Goal: Check status: Check status

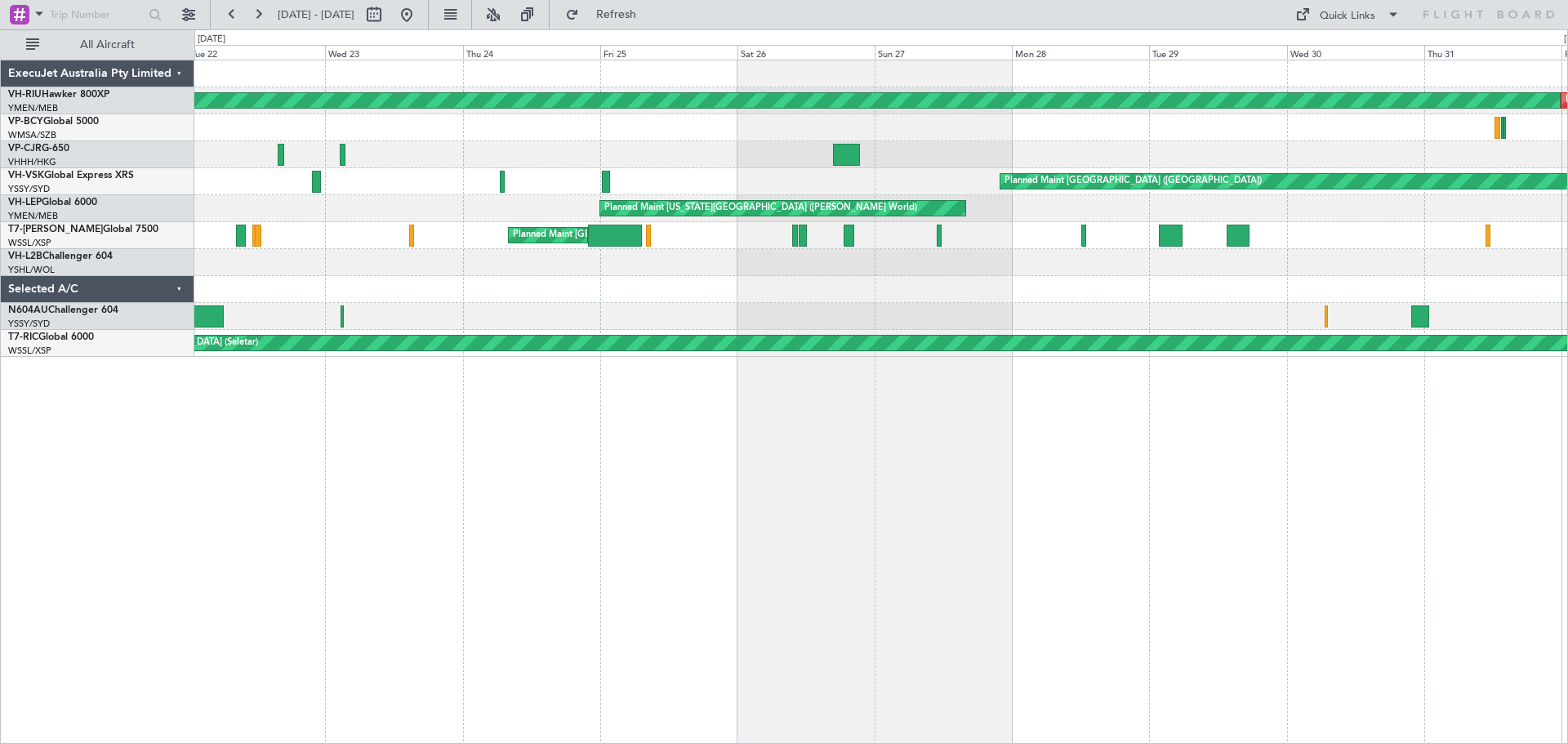
click at [226, 13] on button at bounding box center [232, 15] width 26 height 26
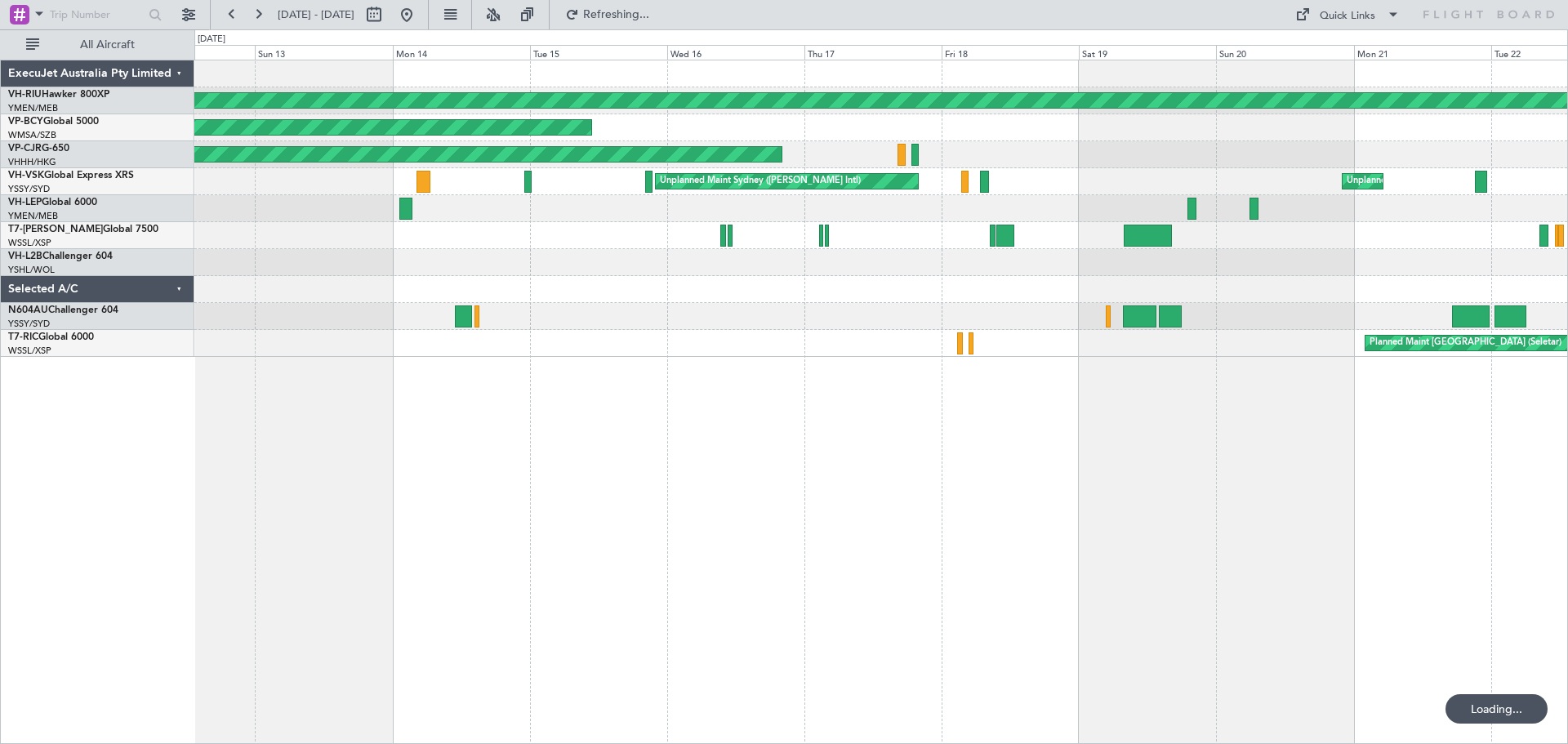
click at [226, 13] on button at bounding box center [232, 15] width 26 height 26
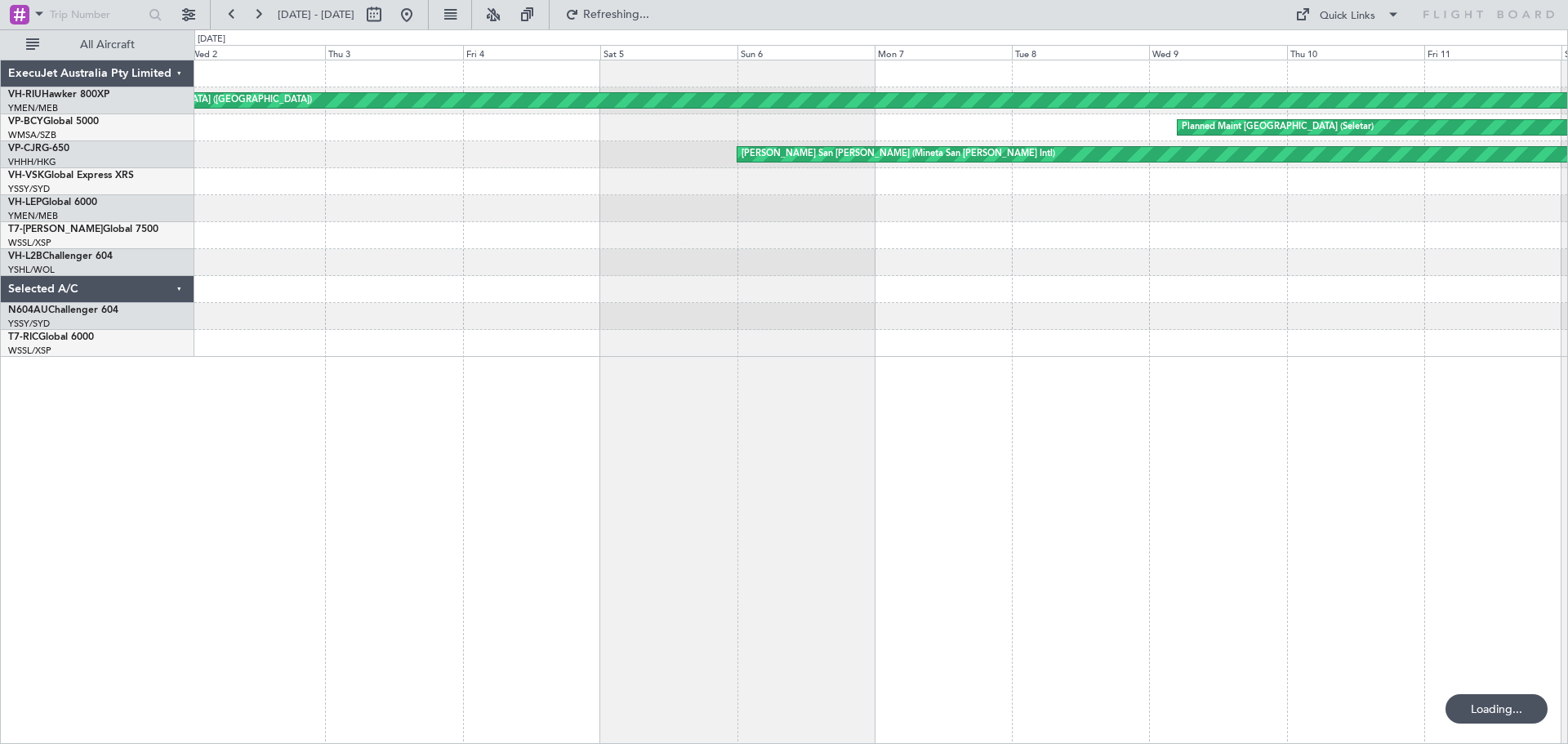
click at [226, 13] on button at bounding box center [232, 15] width 26 height 26
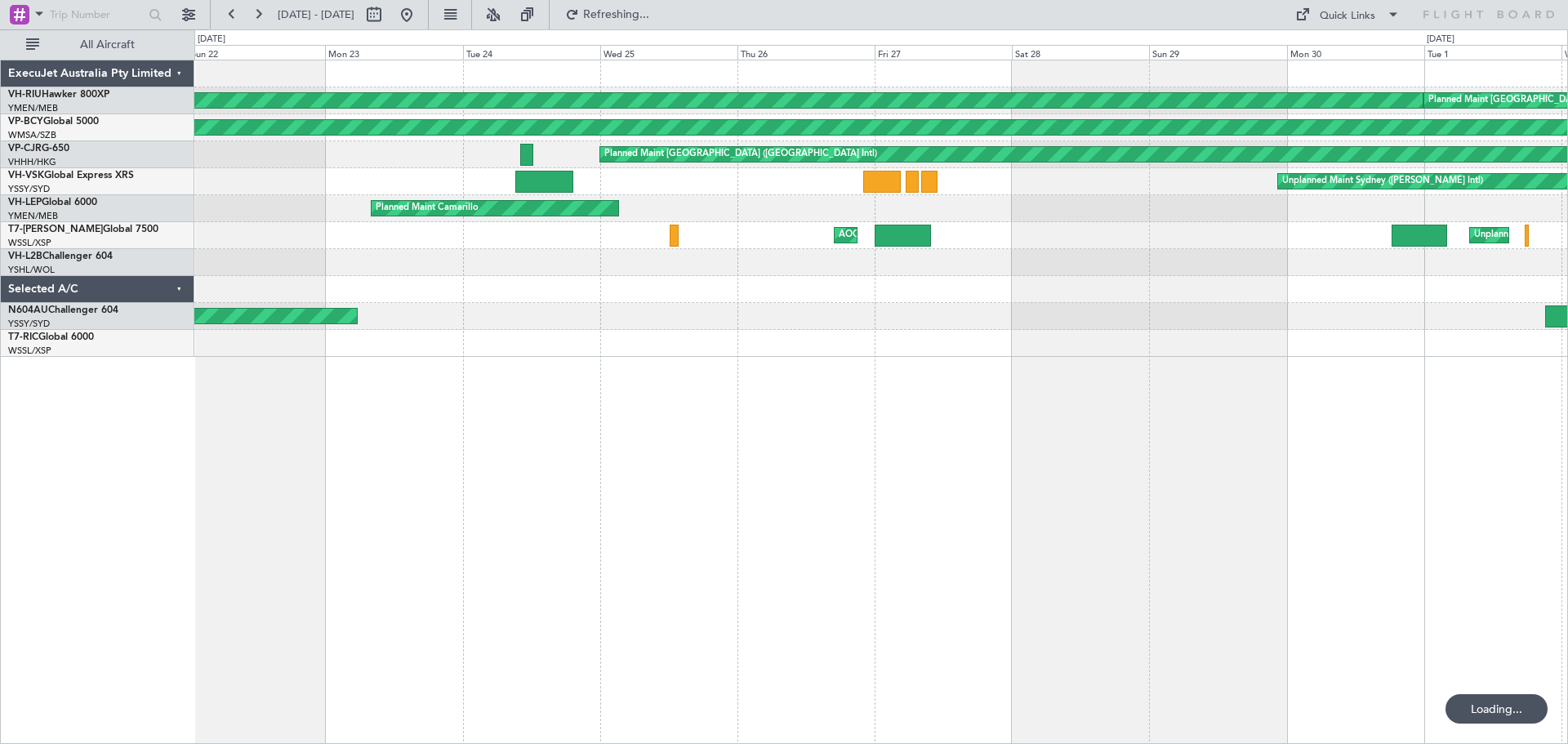
click at [226, 13] on button at bounding box center [232, 15] width 26 height 26
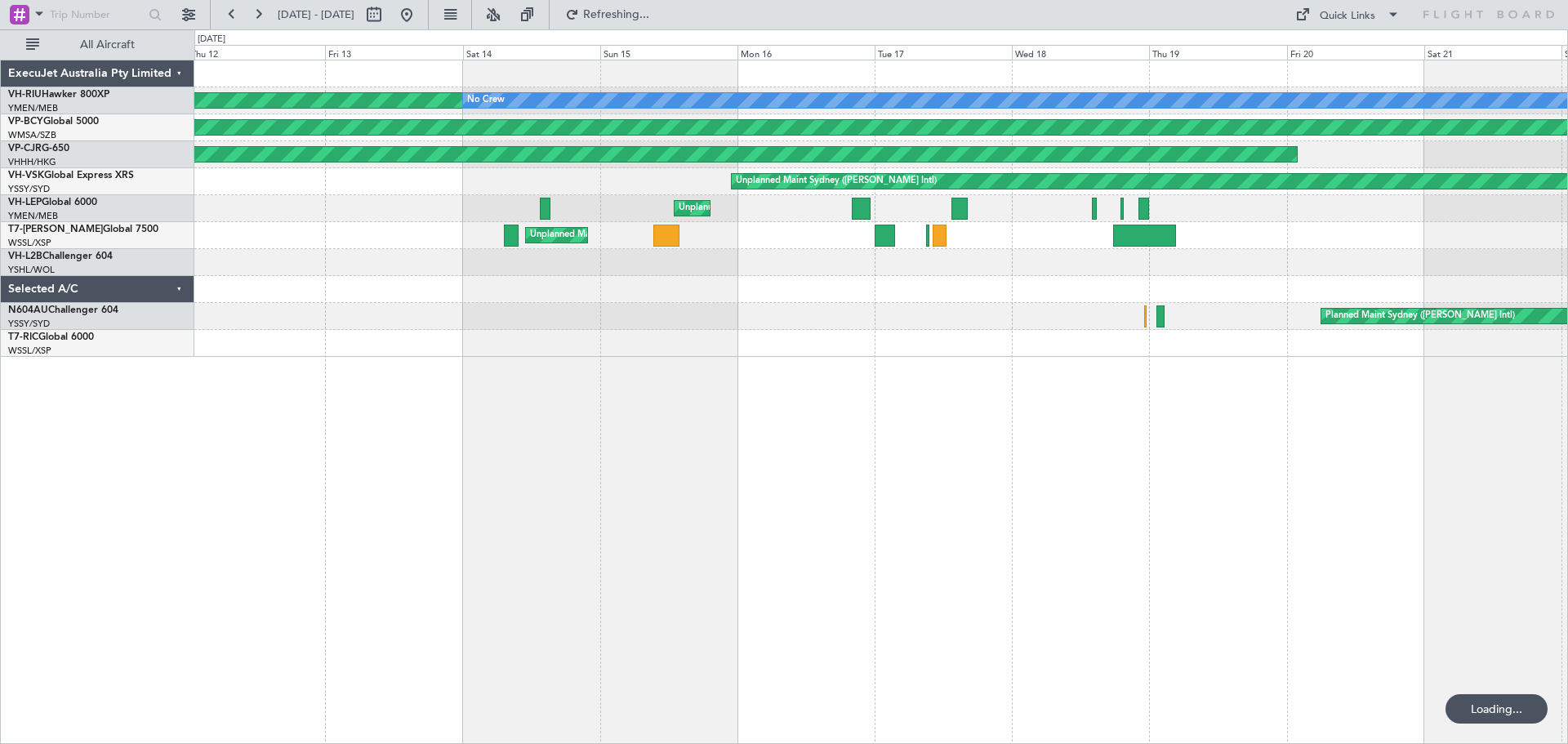
click at [226, 13] on button at bounding box center [232, 15] width 26 height 26
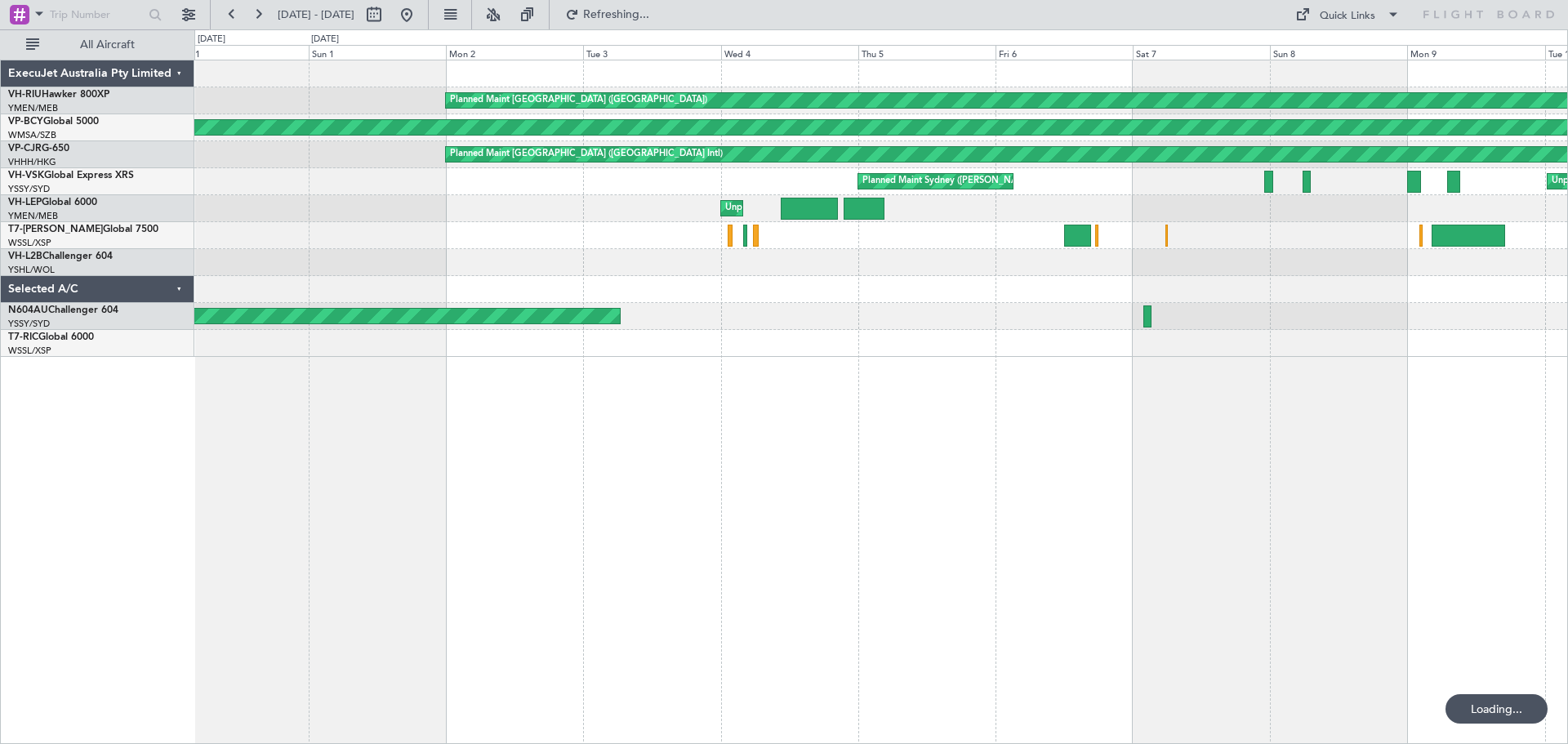
click at [676, 531] on div "Planned Maint [GEOGRAPHIC_DATA] ([GEOGRAPHIC_DATA]) Planned Maint [GEOGRAPHIC_D…" at bounding box center [880, 402] width 1373 height 685
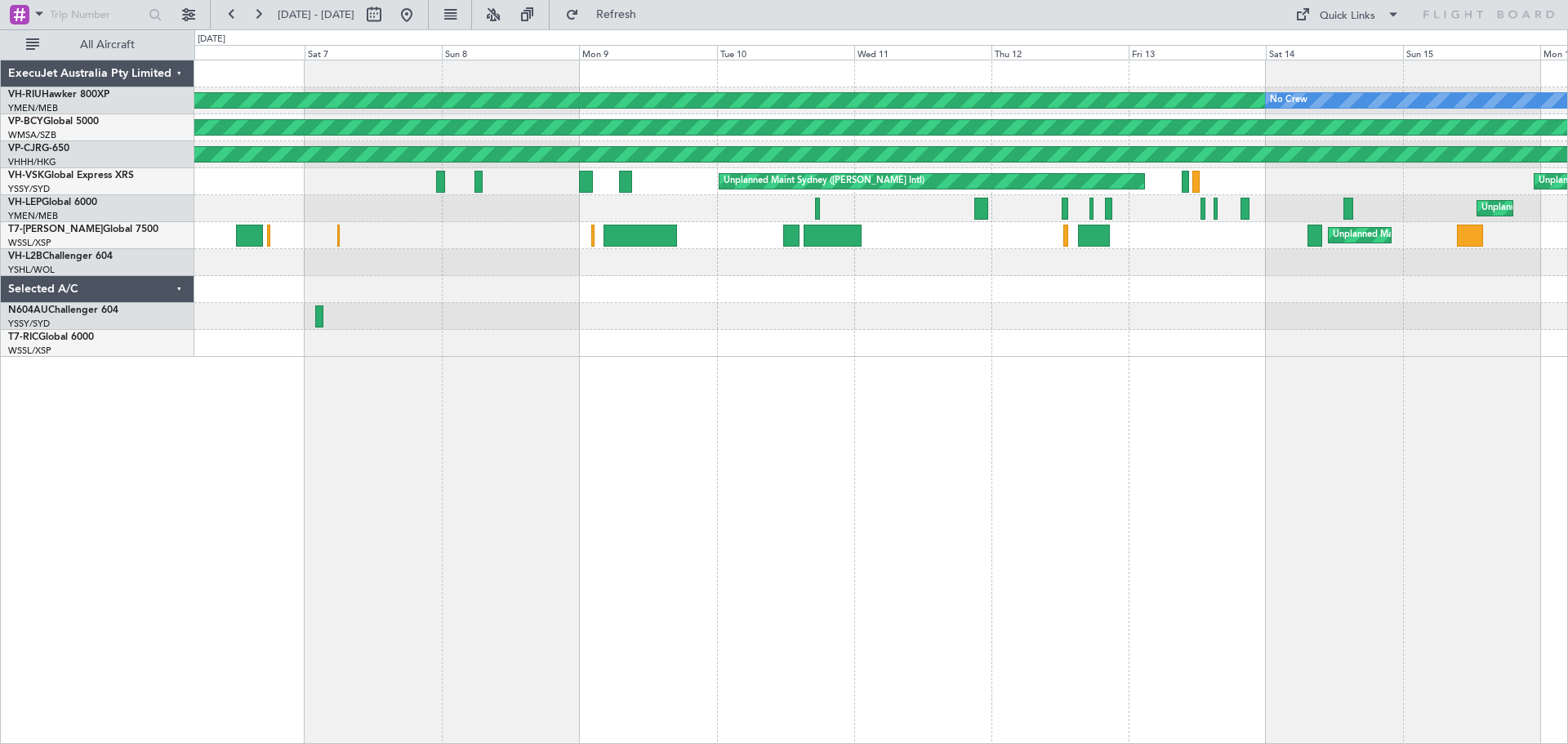
click at [389, 382] on div "Planned Maint [GEOGRAPHIC_DATA] ([GEOGRAPHIC_DATA]) No Crew Planned Maint [GEOG…" at bounding box center [880, 402] width 1373 height 685
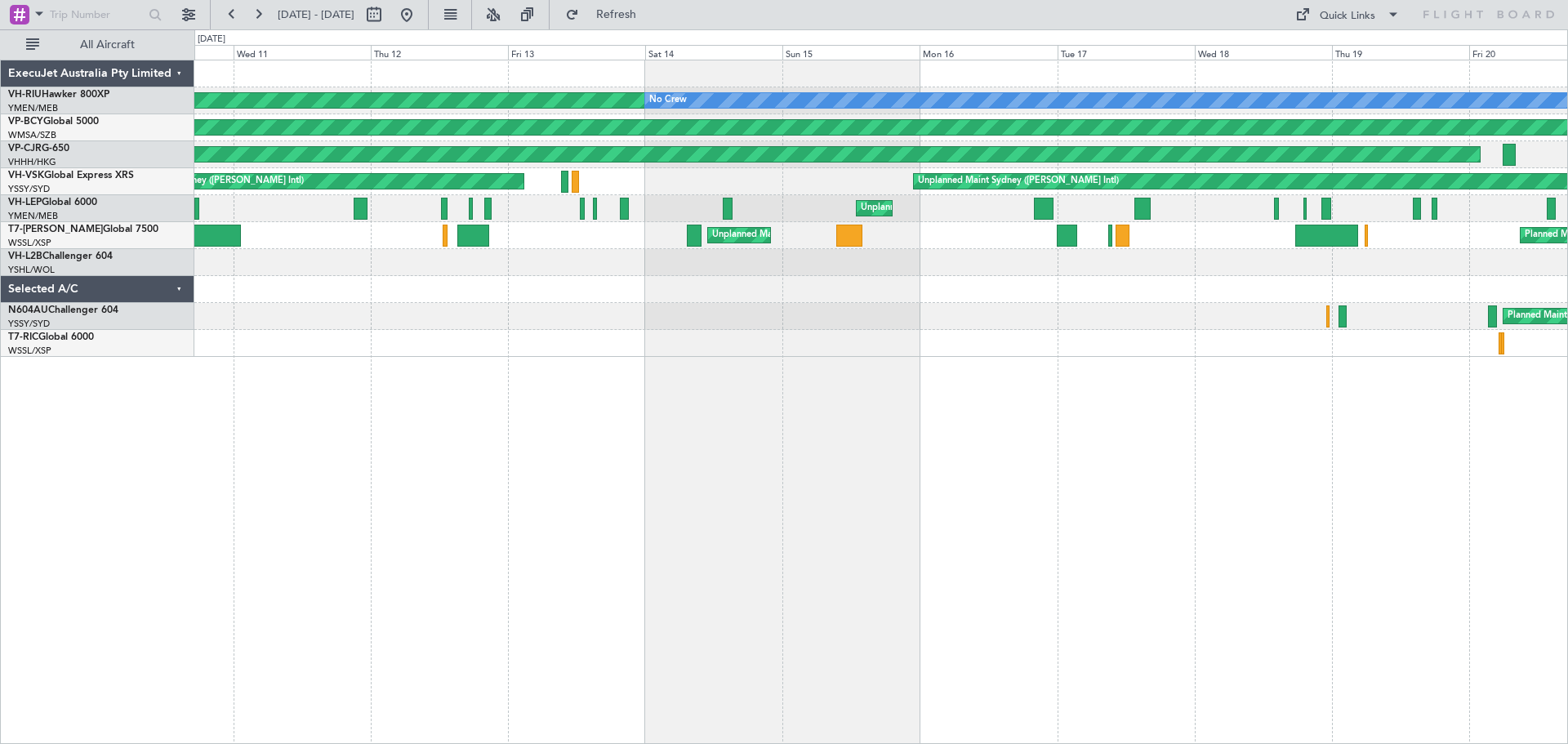
click at [634, 352] on div "Planned Maint [GEOGRAPHIC_DATA] ([GEOGRAPHIC_DATA]) No Crew Planned Maint [GEOG…" at bounding box center [880, 402] width 1373 height 685
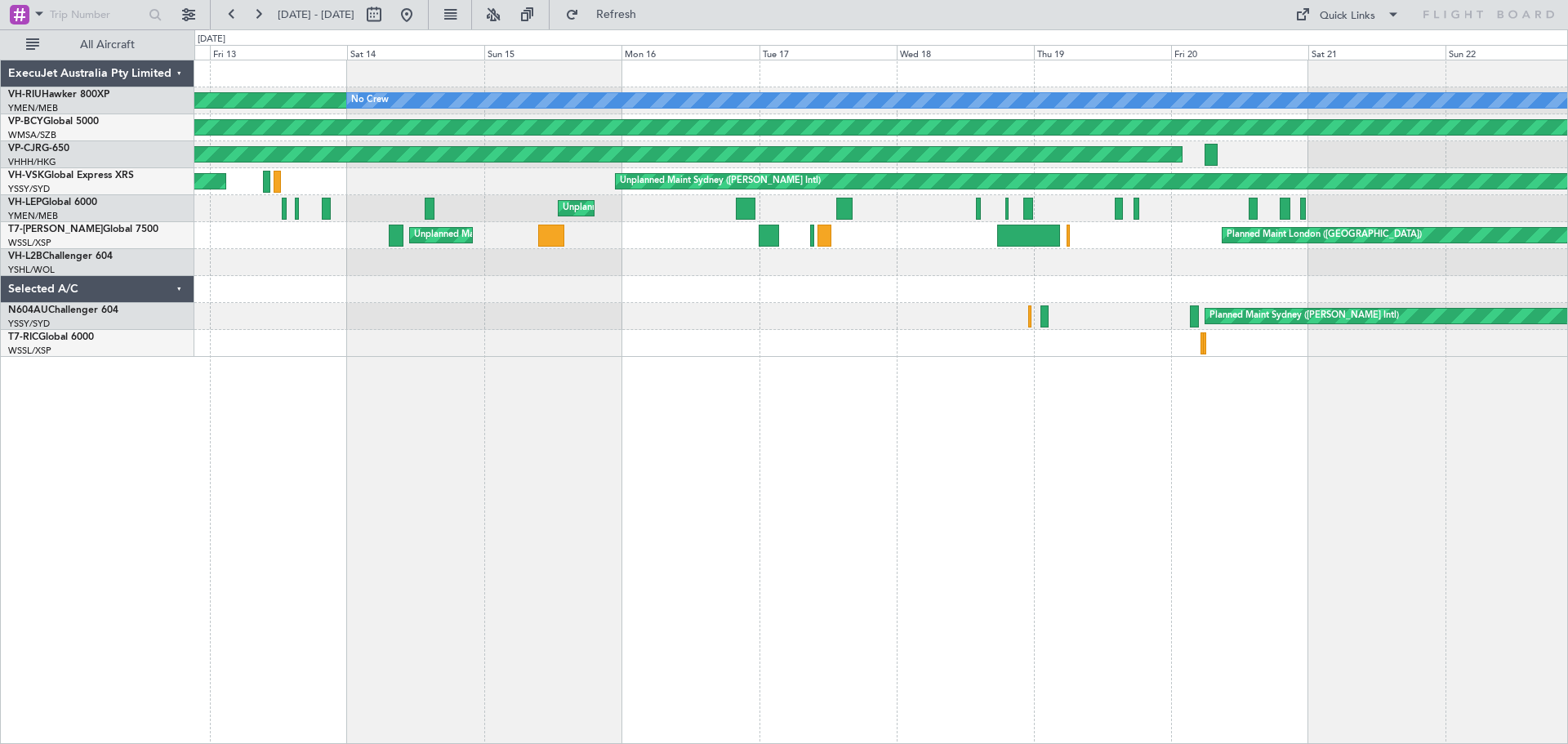
click at [535, 363] on div "Planned Maint [GEOGRAPHIC_DATA] ([GEOGRAPHIC_DATA]) No Crew Planned Maint [GEOG…" at bounding box center [880, 402] width 1373 height 685
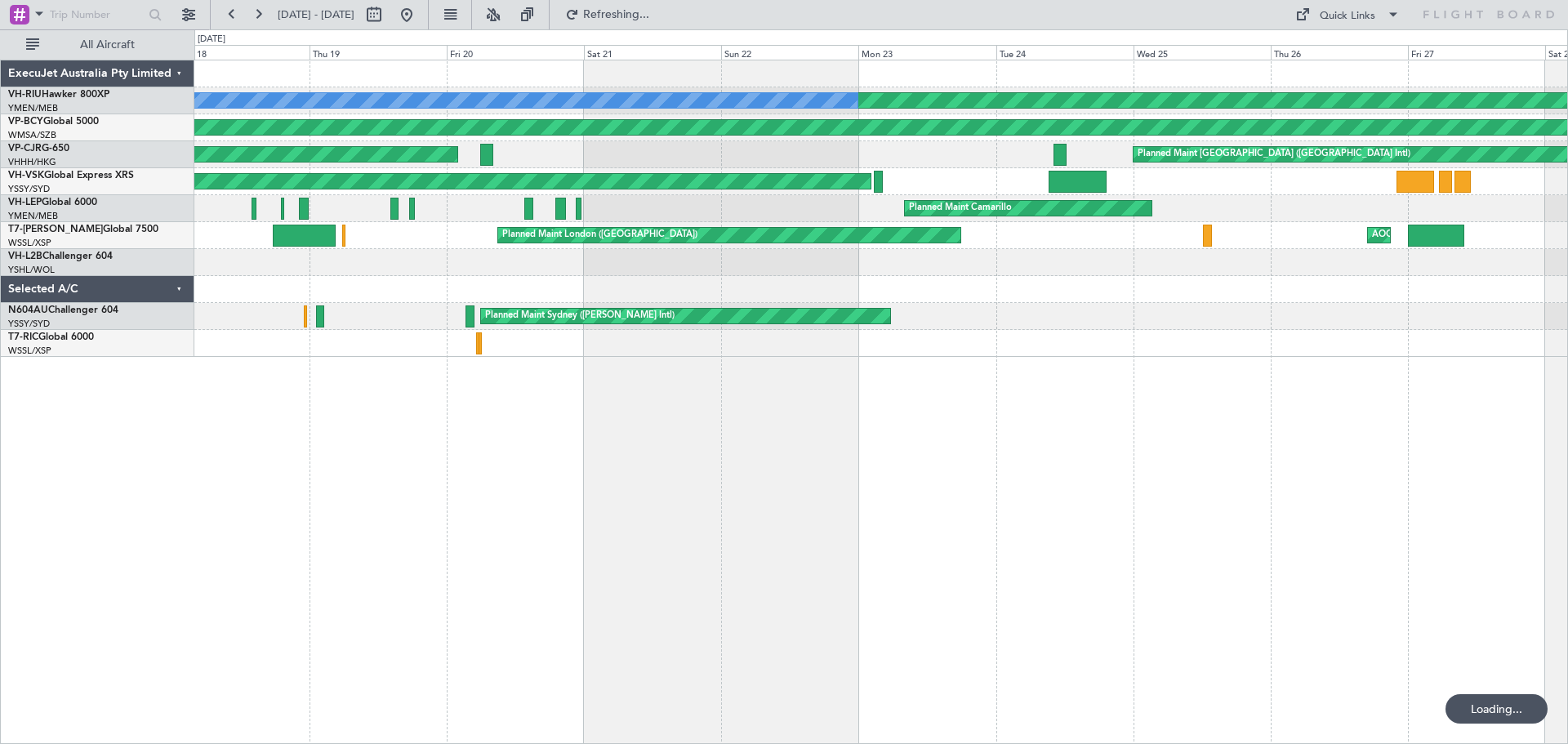
click at [908, 431] on div "Planned Maint [GEOGRAPHIC_DATA] ([GEOGRAPHIC_DATA]) No Crew Planned Maint [GEOG…" at bounding box center [880, 402] width 1373 height 685
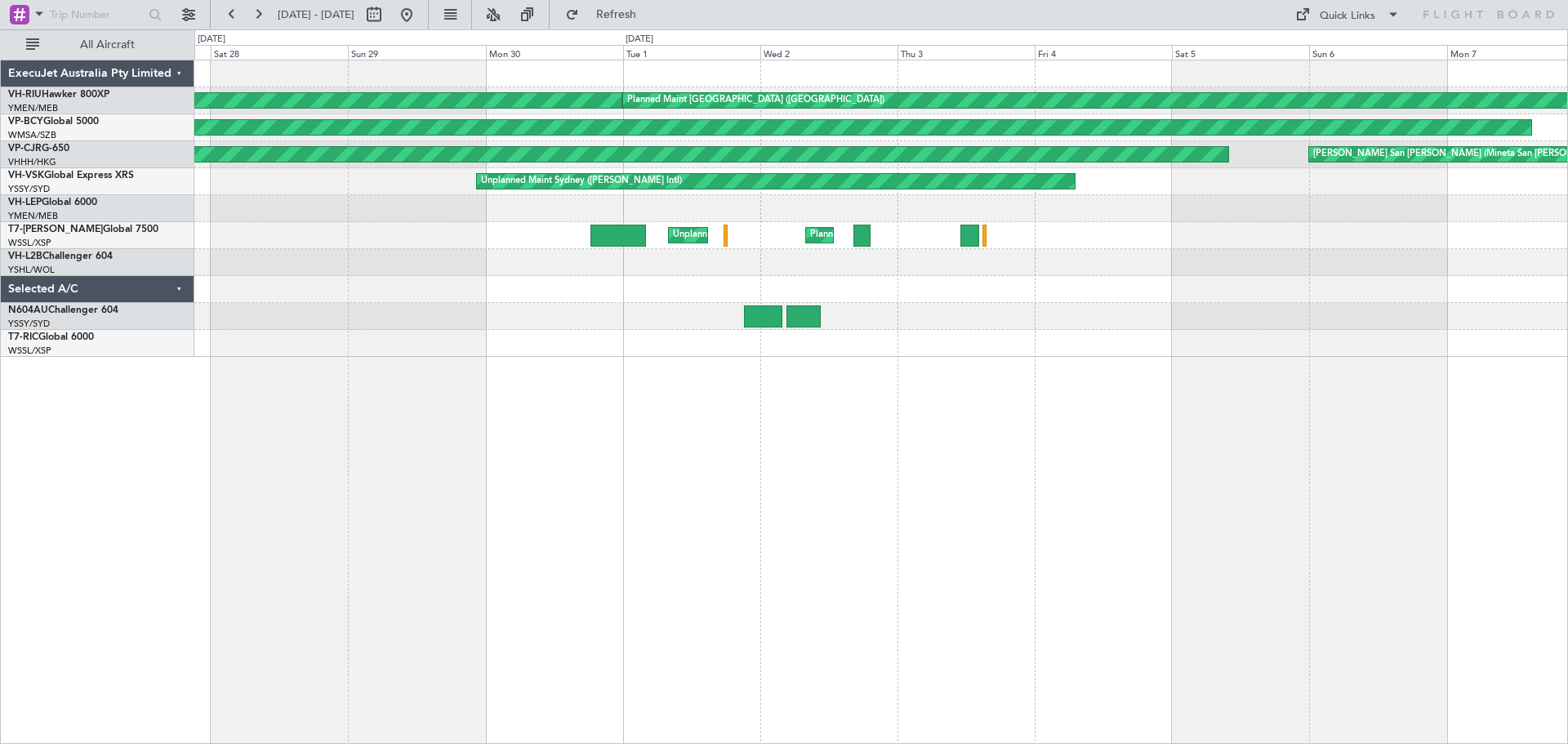
click at [0, 258] on html "[DATE] - [DATE] Refresh Quick Links All Aircraft Planned Maint [GEOGRAPHIC_DATA…" at bounding box center [784, 372] width 1568 height 744
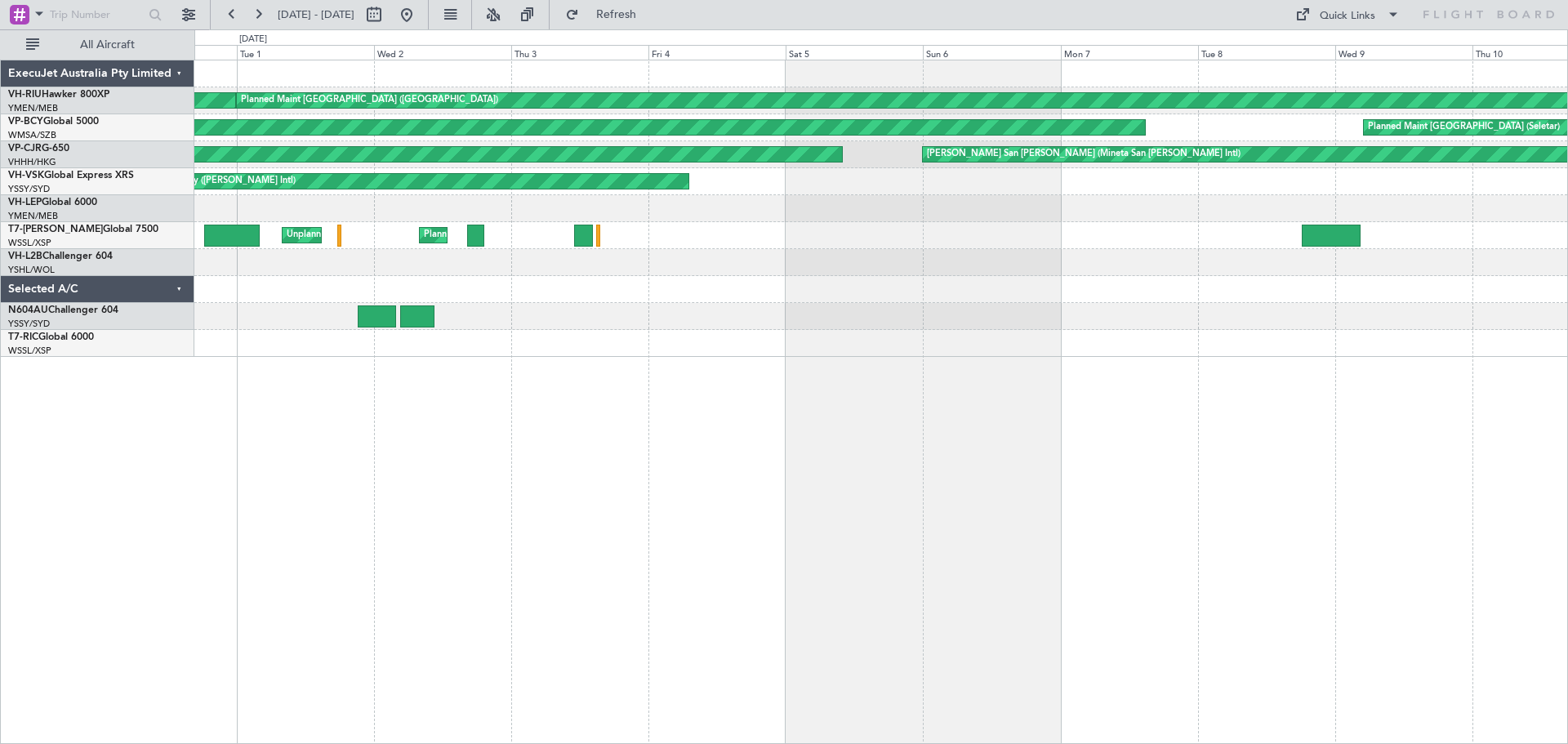
click at [0, 182] on html "[DATE] - [DATE] Refresh Quick Links All Aircraft Planned Maint [GEOGRAPHIC_DATA…" at bounding box center [784, 372] width 1568 height 744
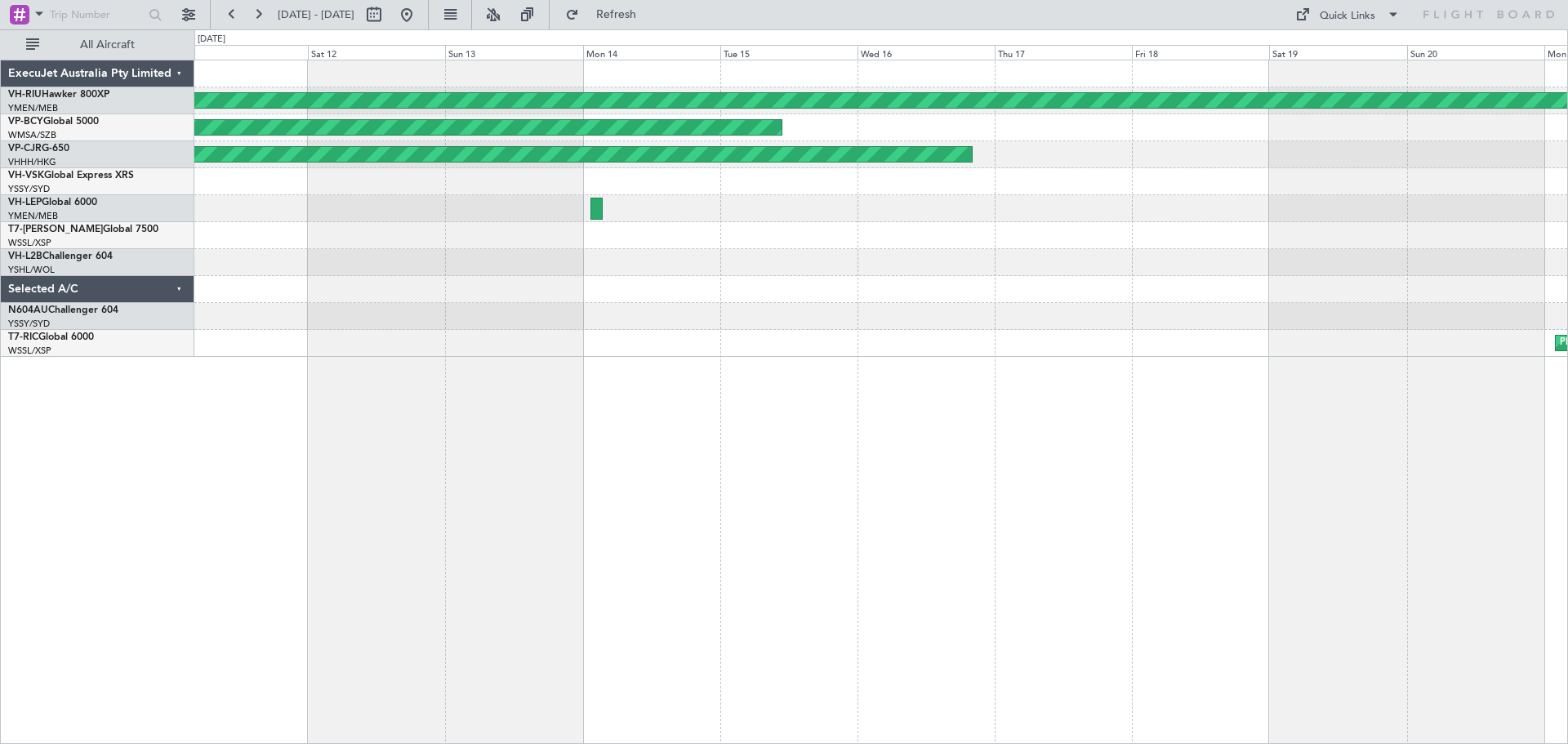
click at [359, 222] on div "Planned Maint [GEOGRAPHIC_DATA] ([GEOGRAPHIC_DATA]) Planned Maint [GEOGRAPHIC_D…" at bounding box center [879, 208] width 1372 height 297
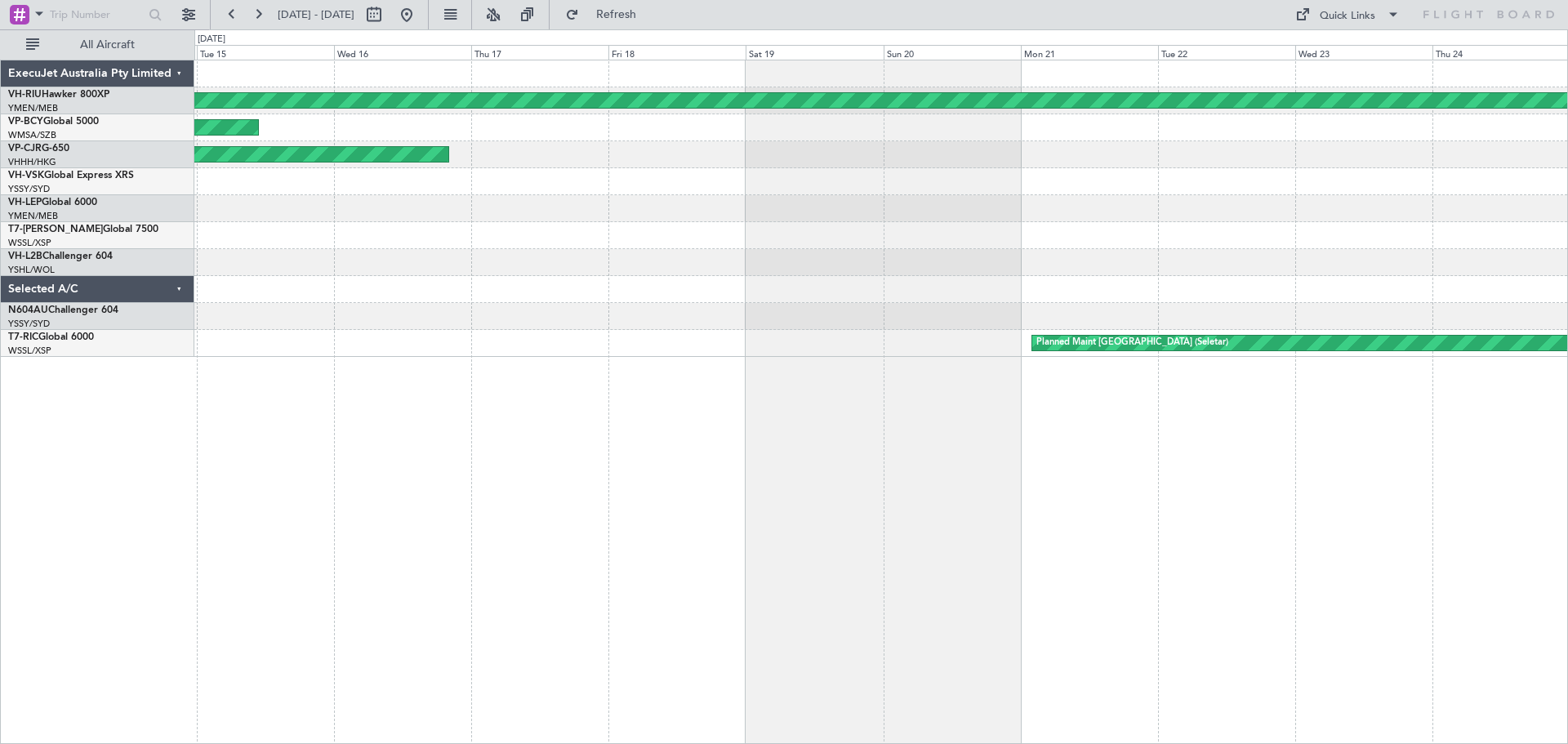
click at [501, 315] on div "Planned Maint [GEOGRAPHIC_DATA] ([GEOGRAPHIC_DATA]) Planned Maint [GEOGRAPHIC_D…" at bounding box center [880, 402] width 1373 height 685
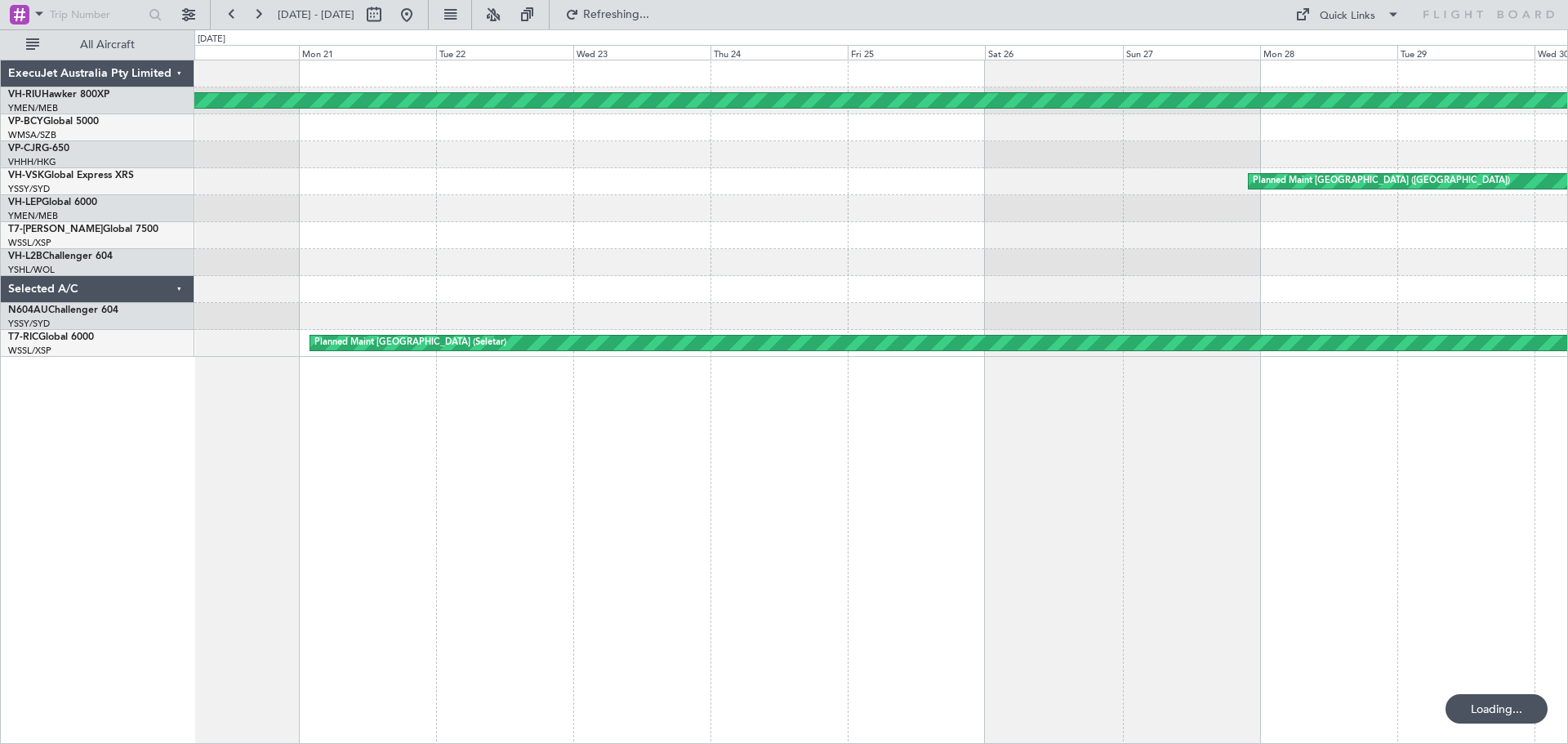
click at [784, 423] on div "Planned Maint [GEOGRAPHIC_DATA] ([GEOGRAPHIC_DATA]) Planned Maint [GEOGRAPHIC_D…" at bounding box center [880, 402] width 1373 height 685
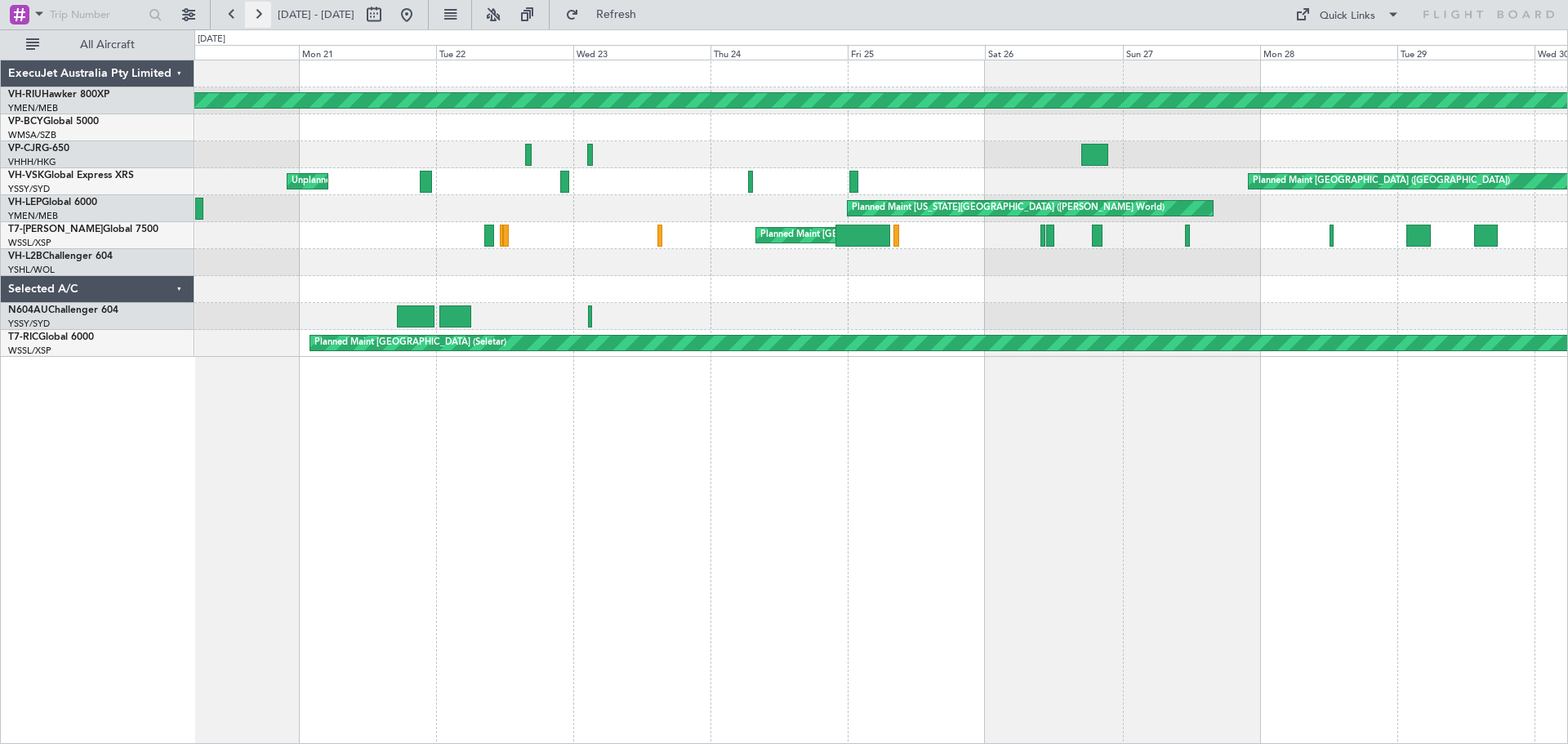
click at [263, 17] on button at bounding box center [258, 15] width 26 height 26
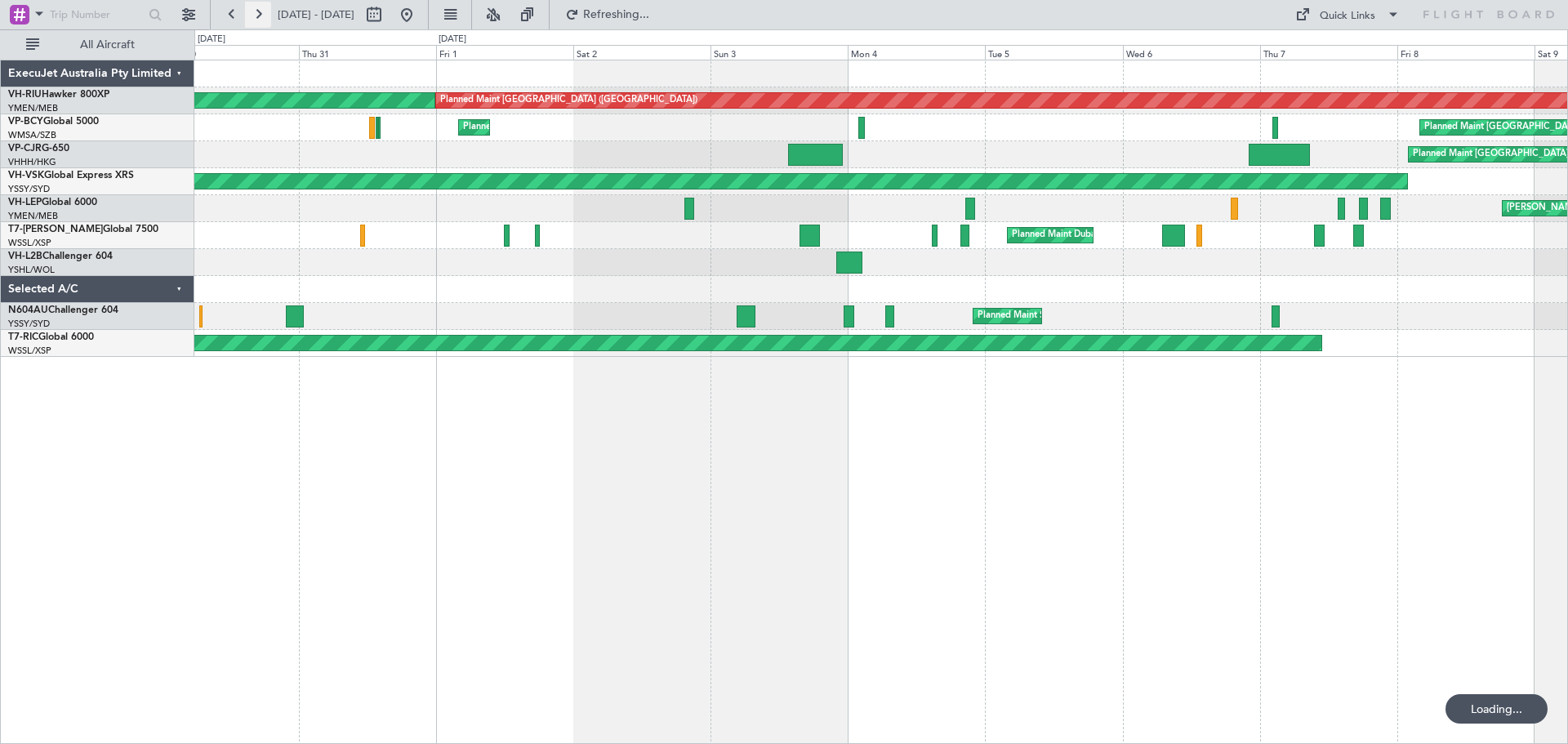
click at [261, 17] on button at bounding box center [258, 15] width 26 height 26
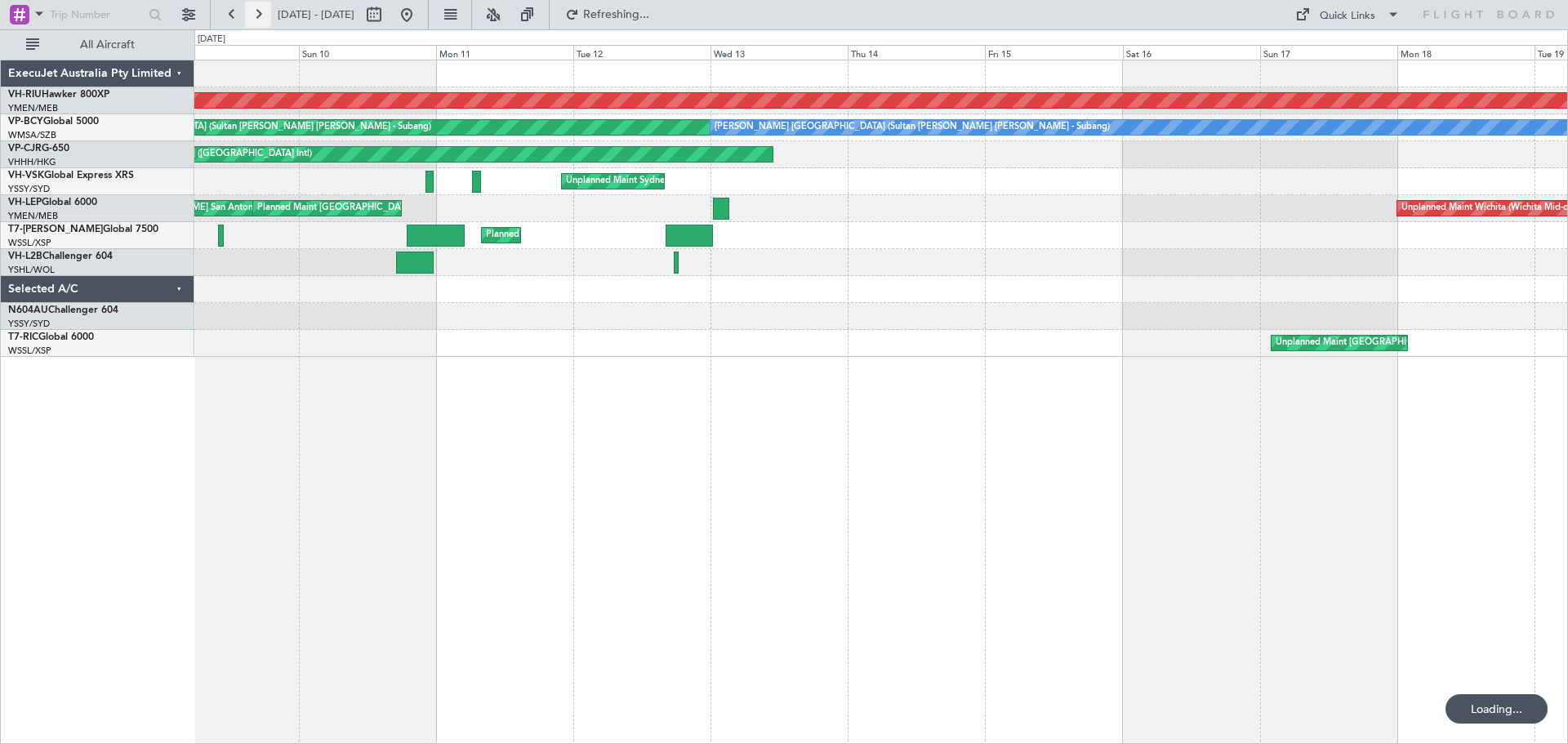
click at [267, 18] on button at bounding box center [258, 15] width 26 height 26
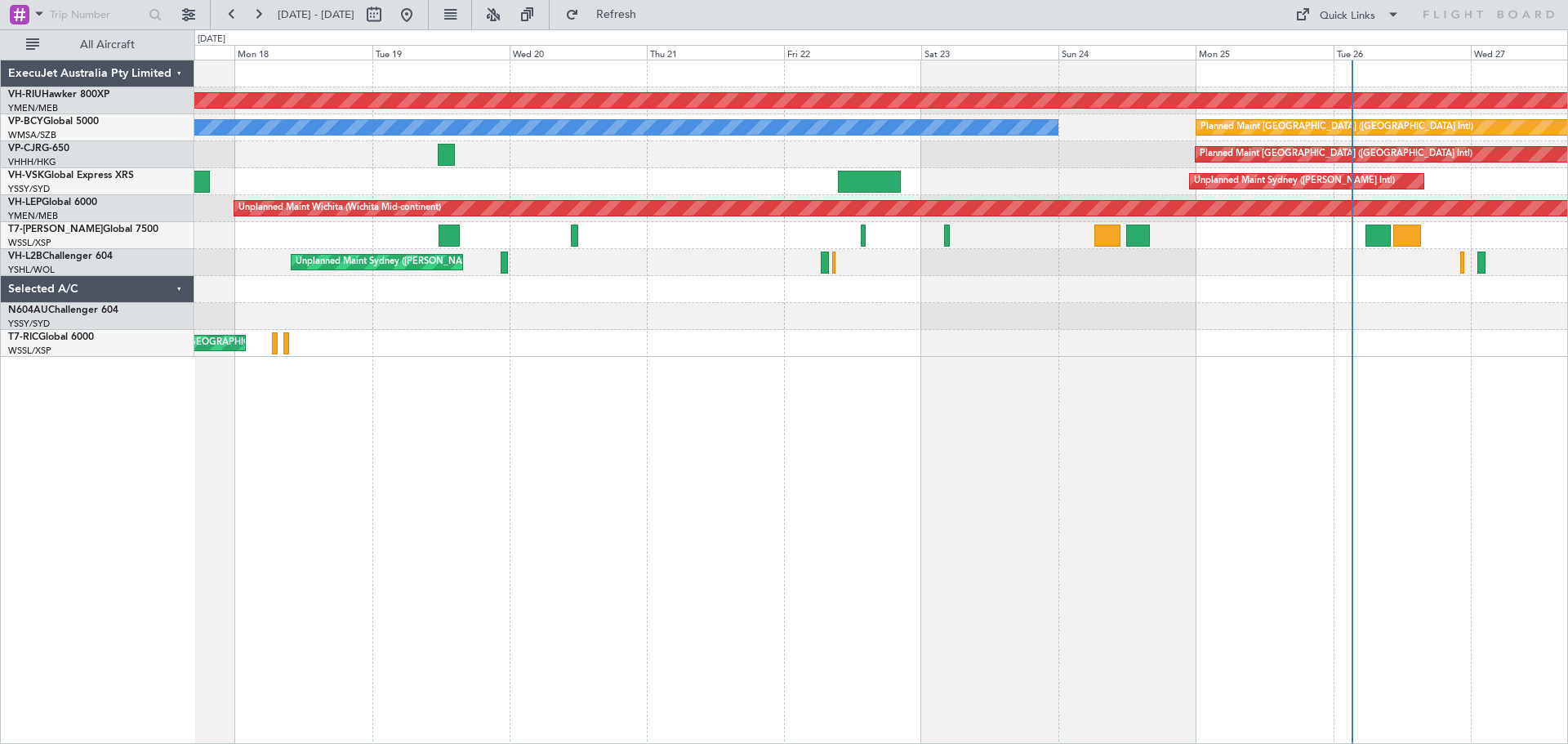
click at [502, 383] on div "Planned Maint [GEOGRAPHIC_DATA] ([GEOGRAPHIC_DATA]) Planned Maint [GEOGRAPHIC_D…" at bounding box center [880, 402] width 1373 height 685
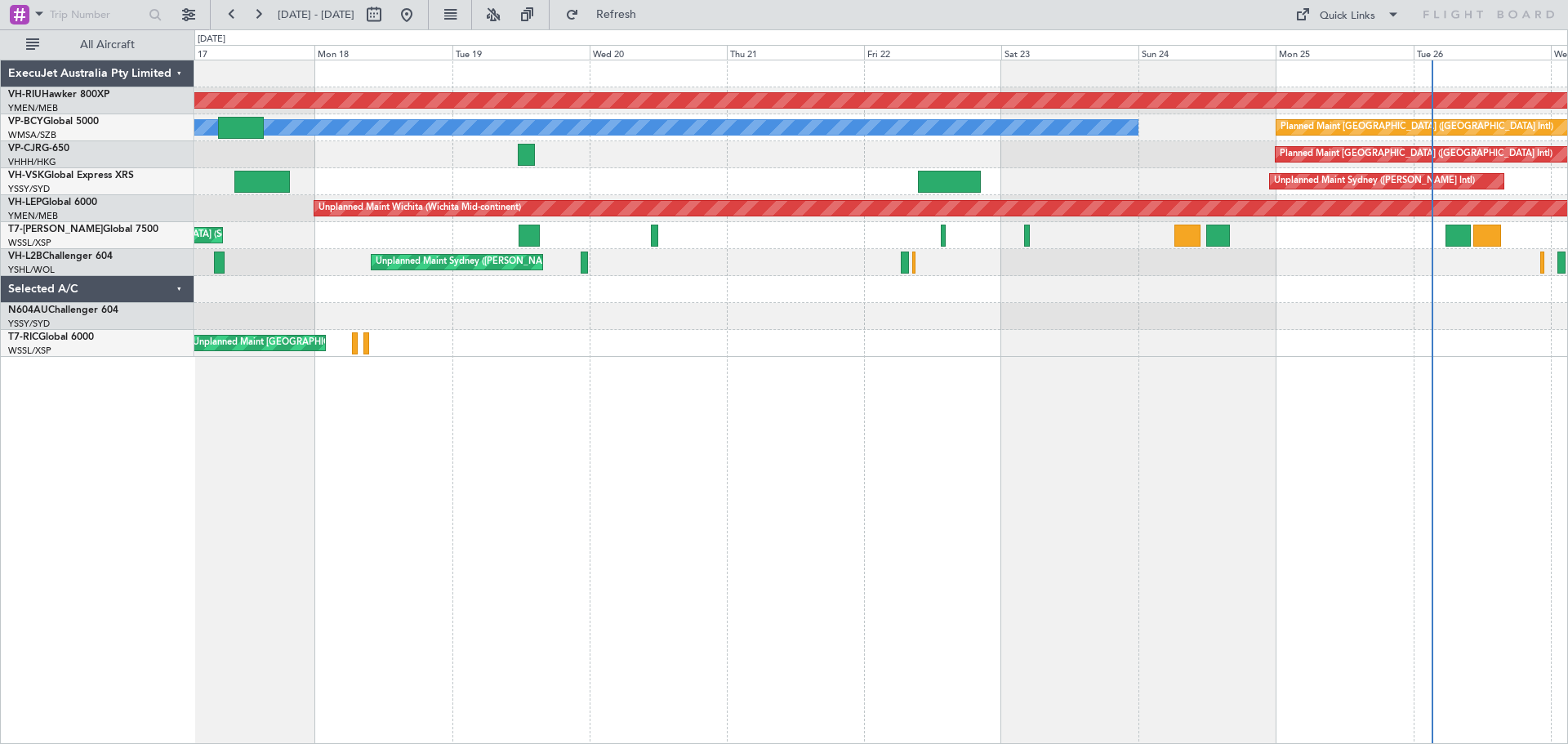
click at [503, 401] on div "Planned Maint [GEOGRAPHIC_DATA] ([GEOGRAPHIC_DATA]) Planned Maint [GEOGRAPHIC_D…" at bounding box center [880, 402] width 1373 height 685
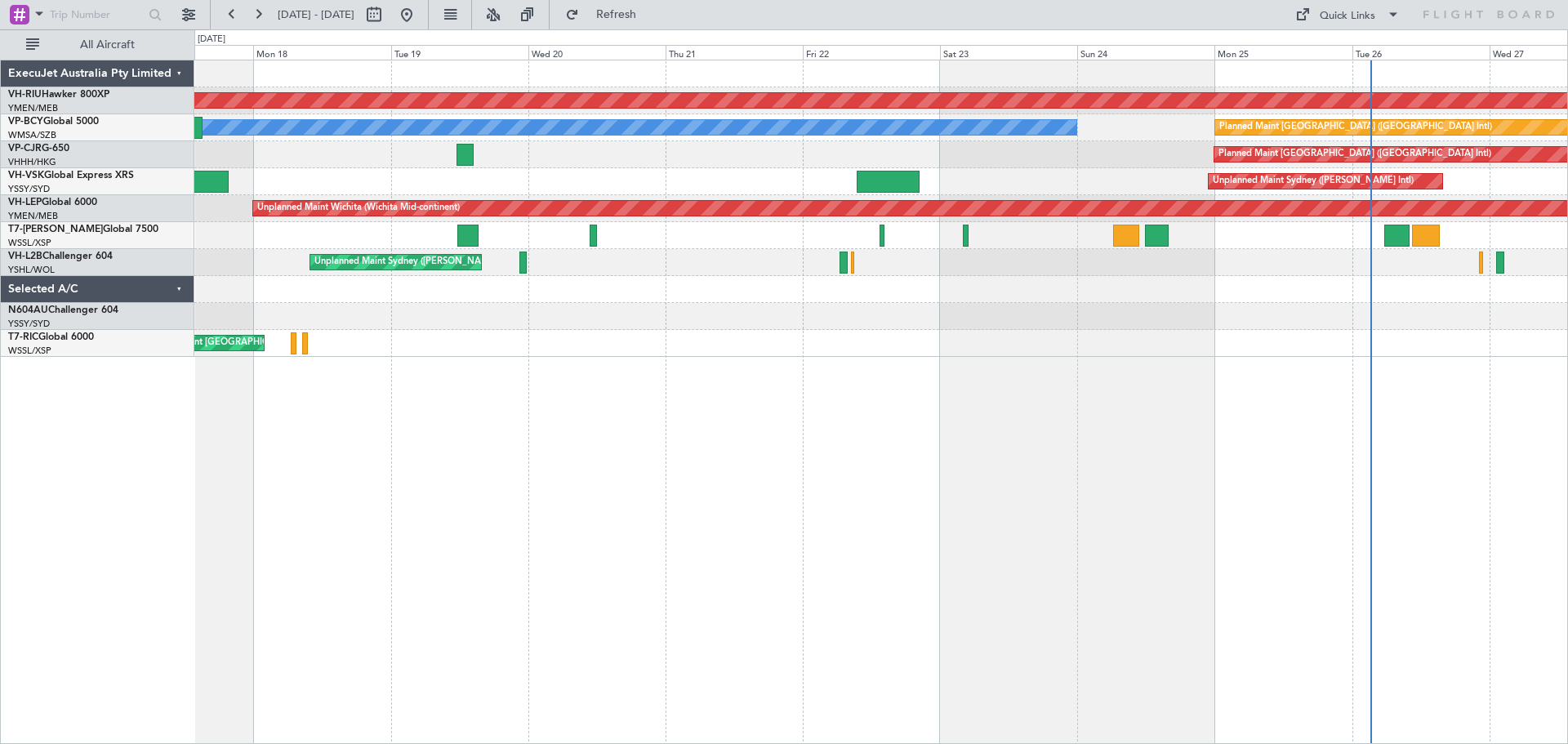
click at [439, 365] on div "Planned Maint [GEOGRAPHIC_DATA] ([GEOGRAPHIC_DATA]) Planned Maint [GEOGRAPHIC_D…" at bounding box center [880, 402] width 1373 height 685
click at [227, 18] on button at bounding box center [232, 15] width 26 height 26
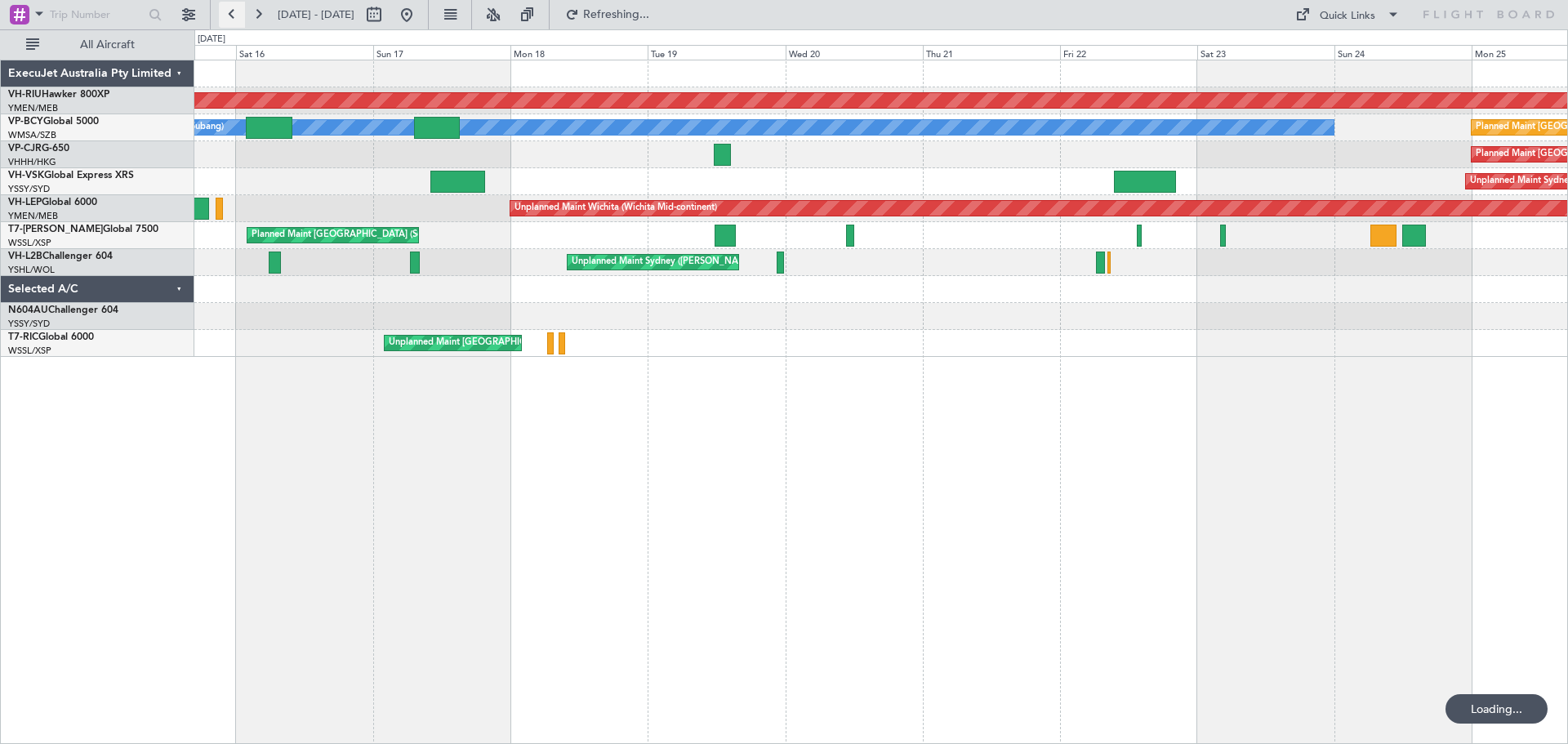
click at [227, 18] on button at bounding box center [232, 15] width 26 height 26
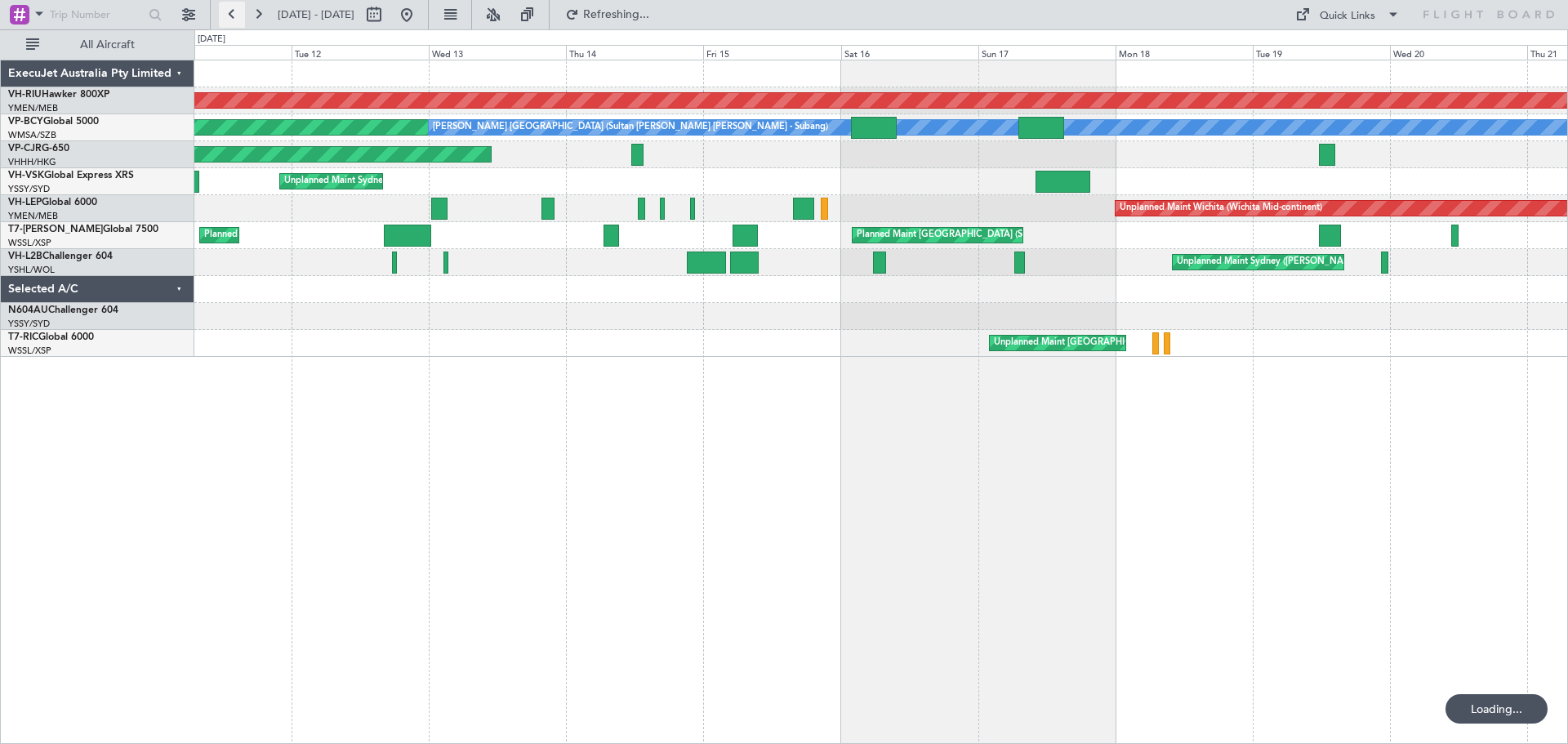
click at [225, 18] on button at bounding box center [232, 15] width 26 height 26
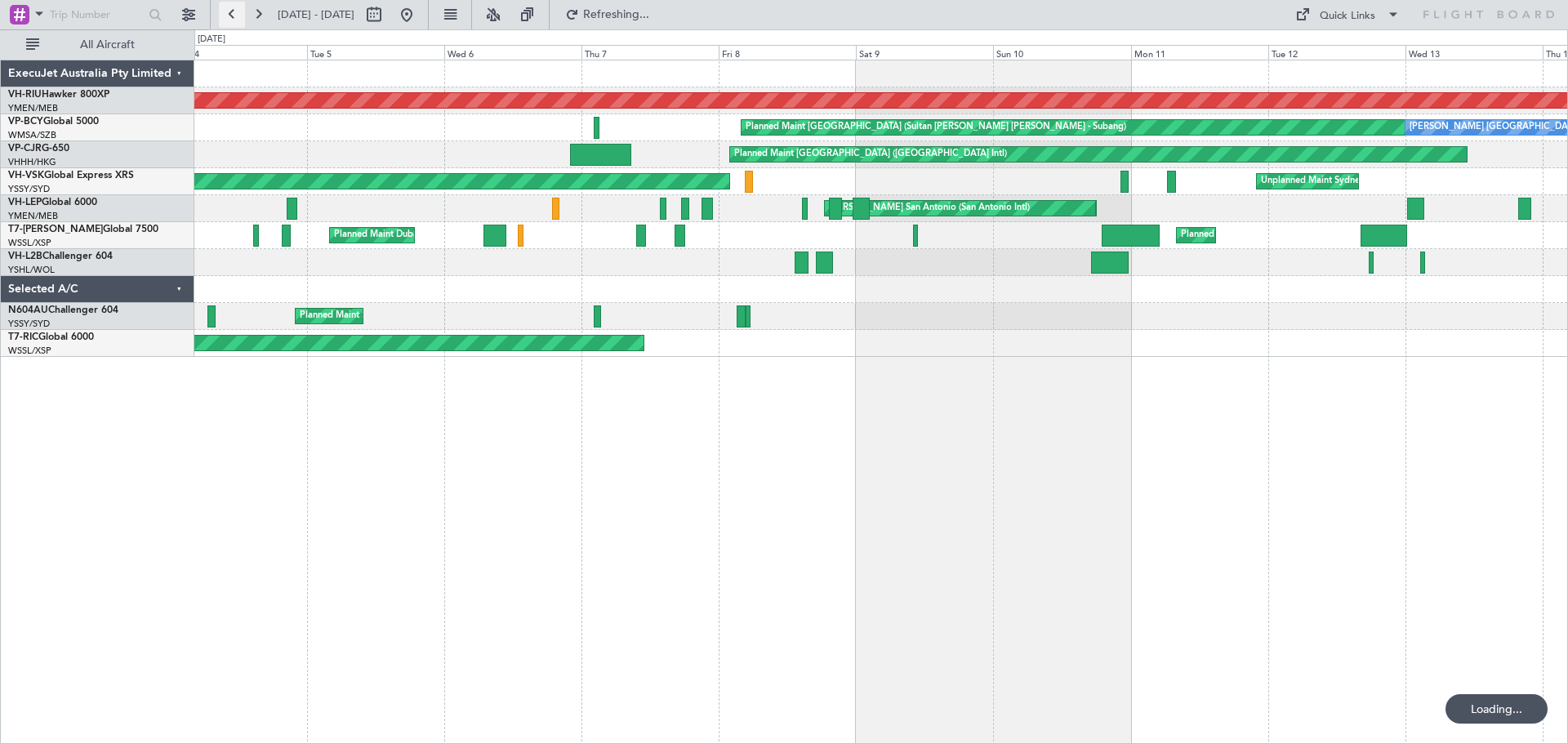
click at [225, 18] on button at bounding box center [232, 15] width 26 height 26
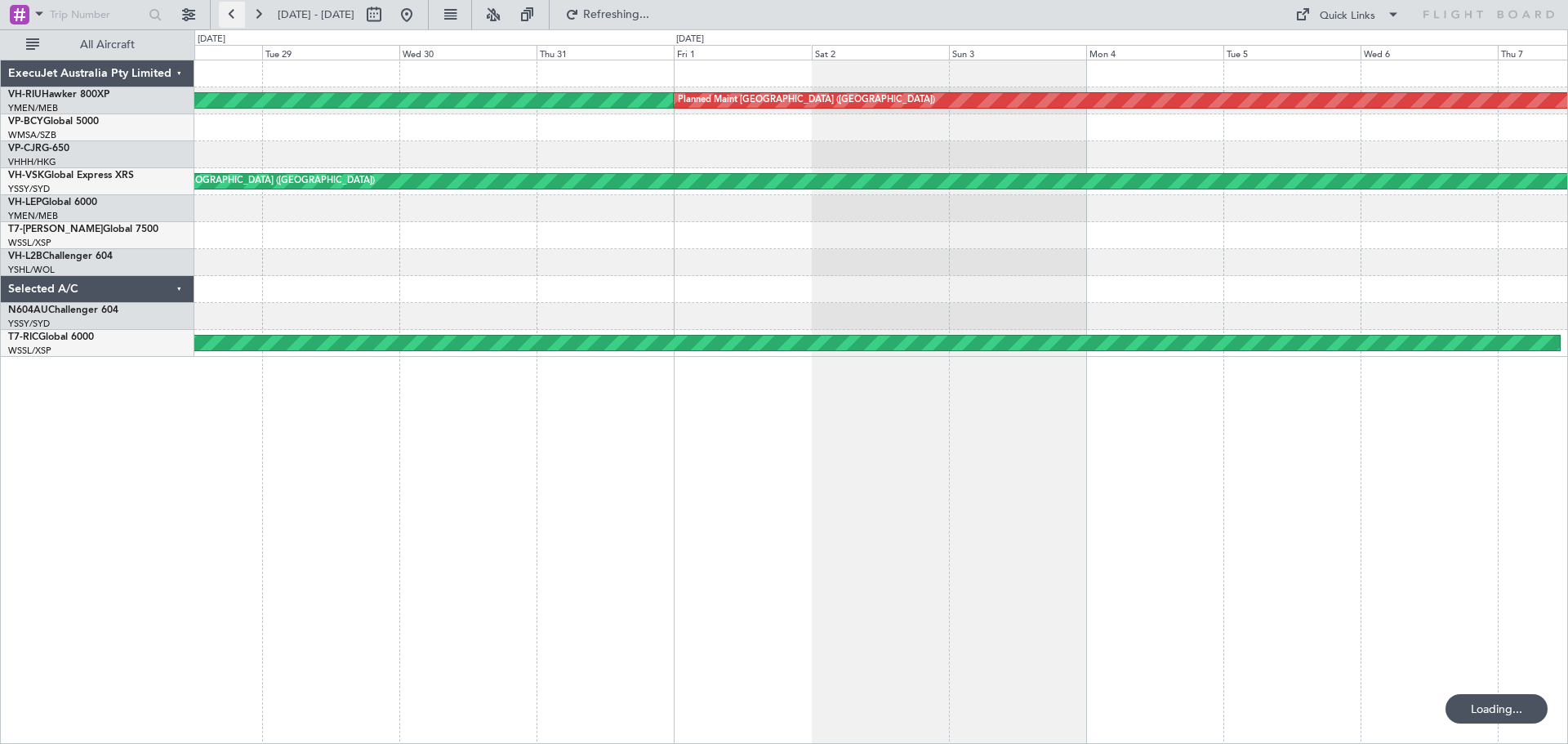
click at [225, 18] on button at bounding box center [232, 15] width 26 height 26
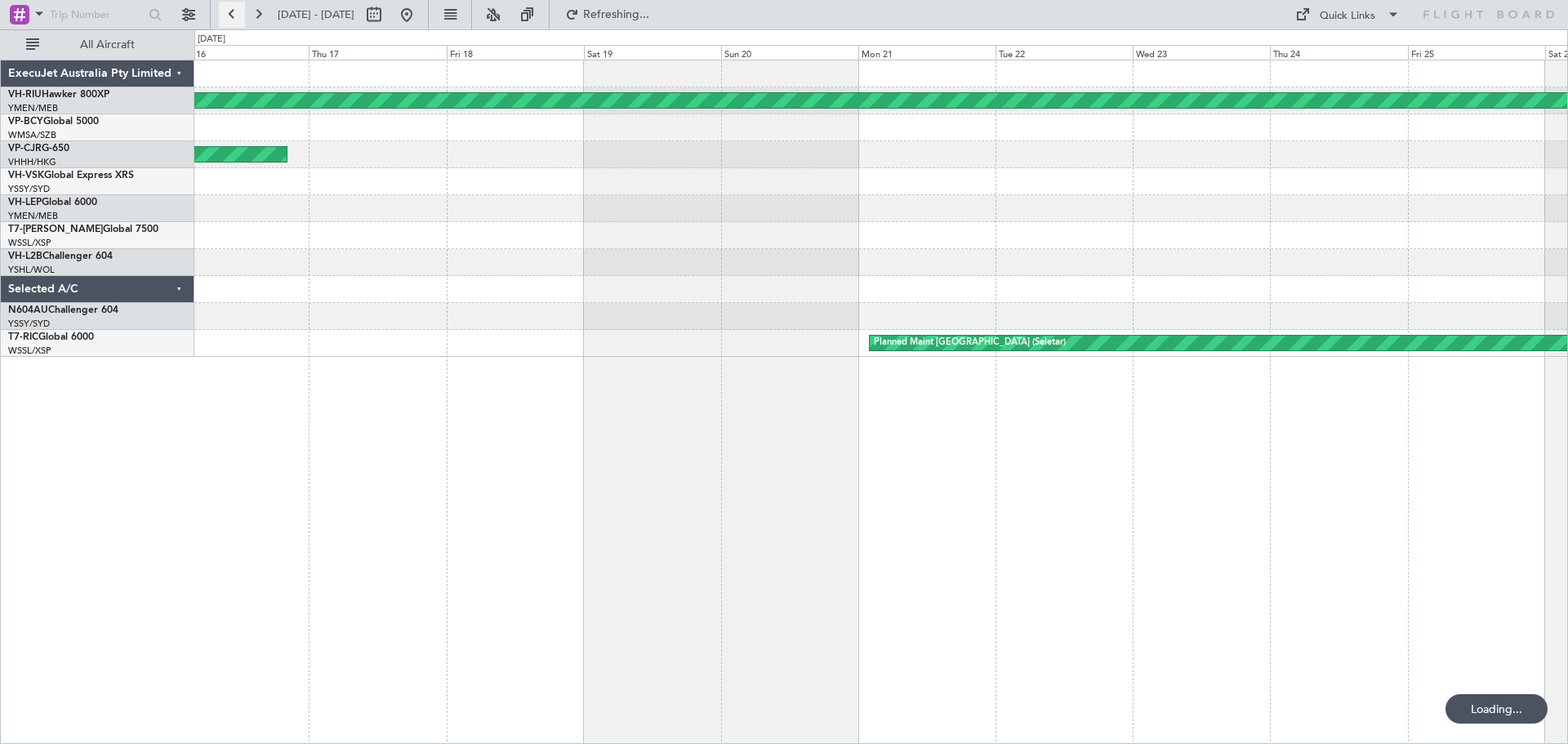
click at [225, 18] on button at bounding box center [232, 15] width 26 height 26
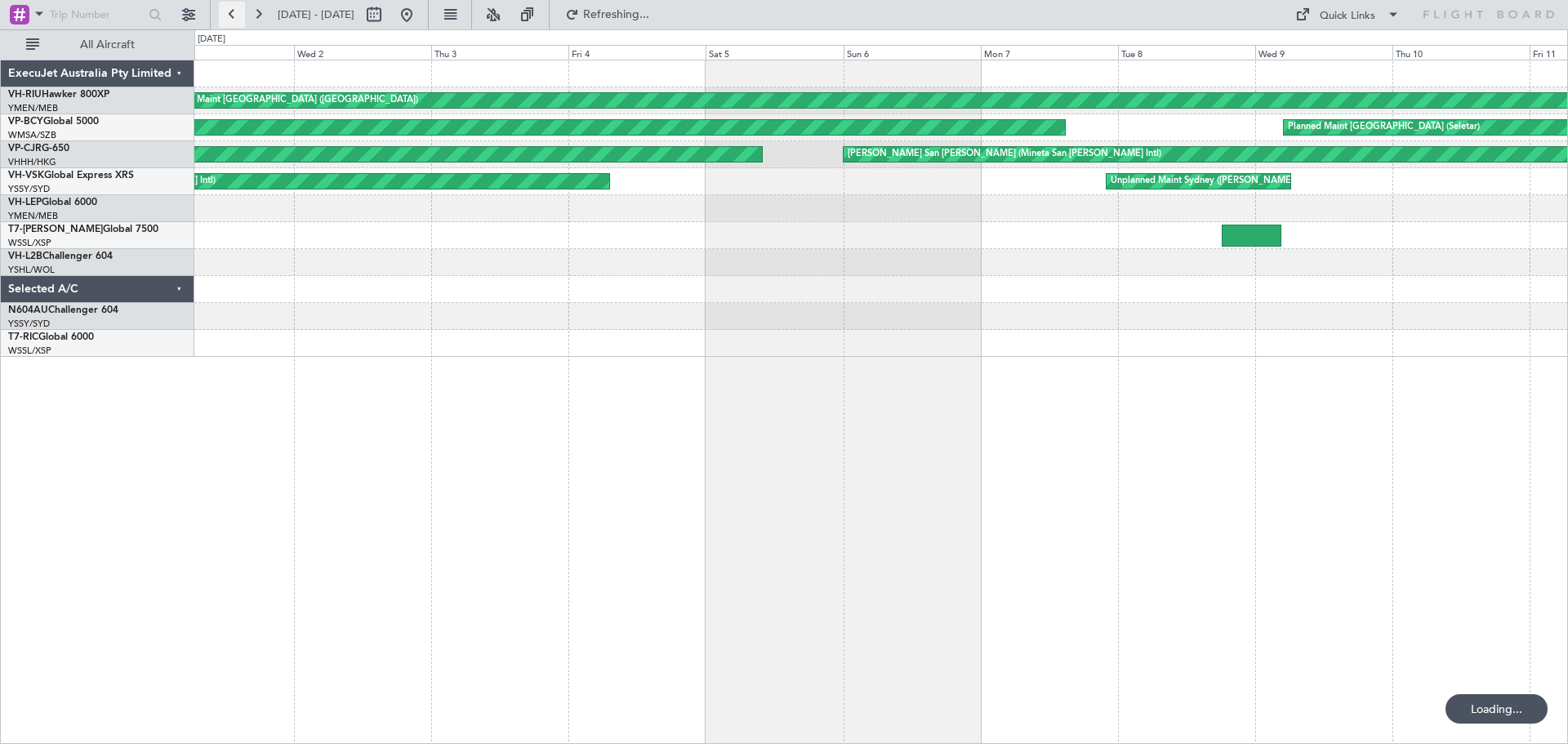
click at [225, 18] on button at bounding box center [232, 15] width 26 height 26
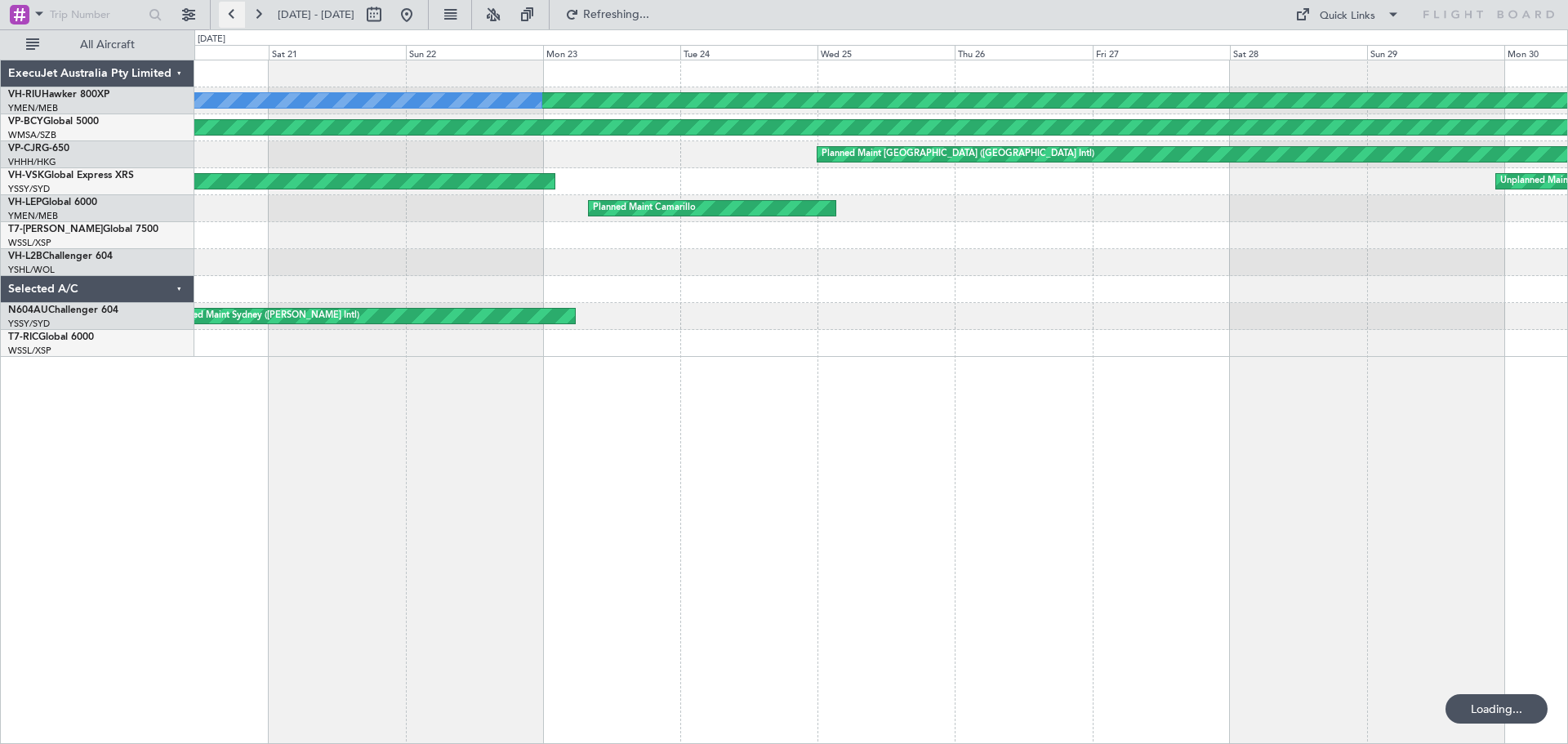
click at [225, 18] on button at bounding box center [232, 15] width 26 height 26
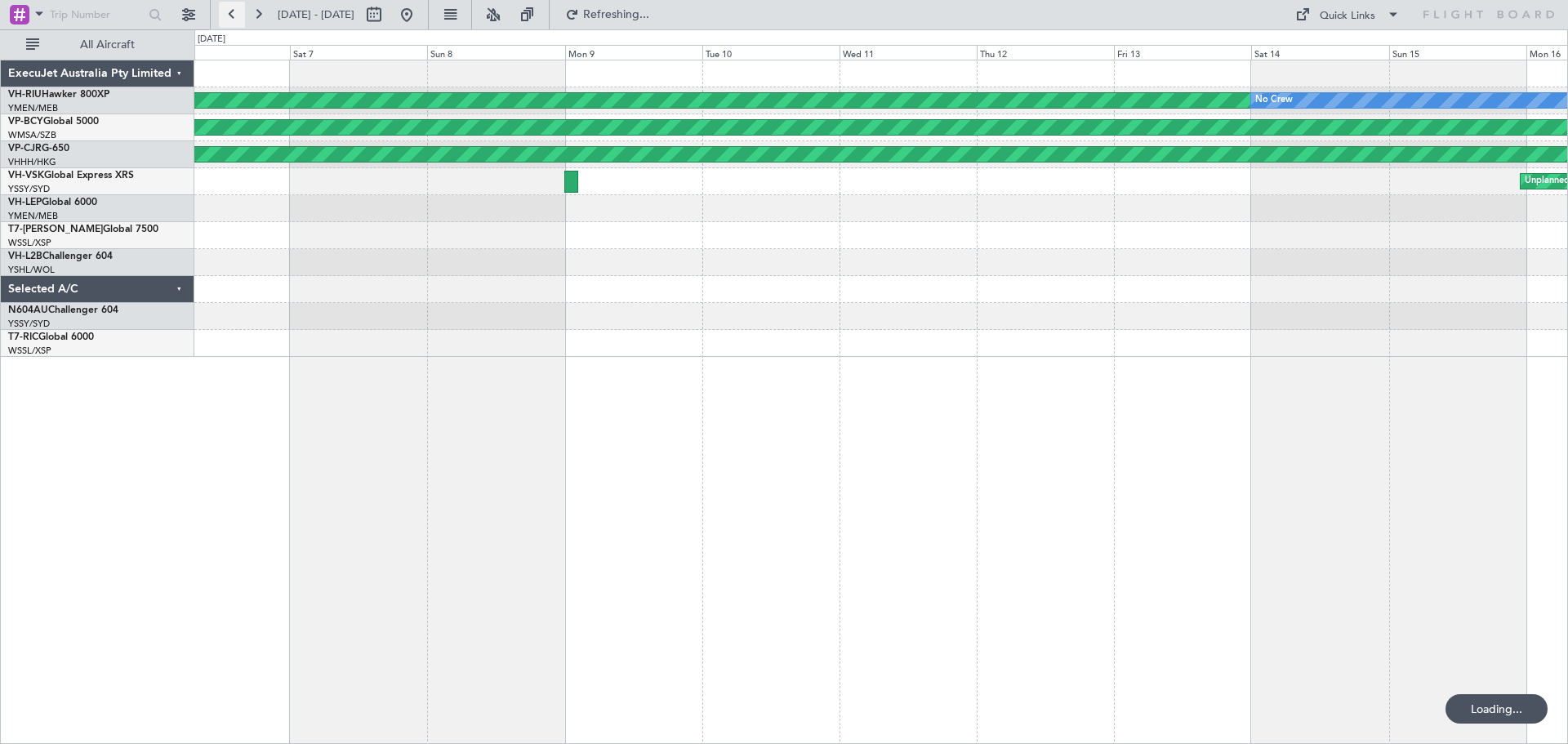
click at [225, 18] on button at bounding box center [232, 15] width 26 height 26
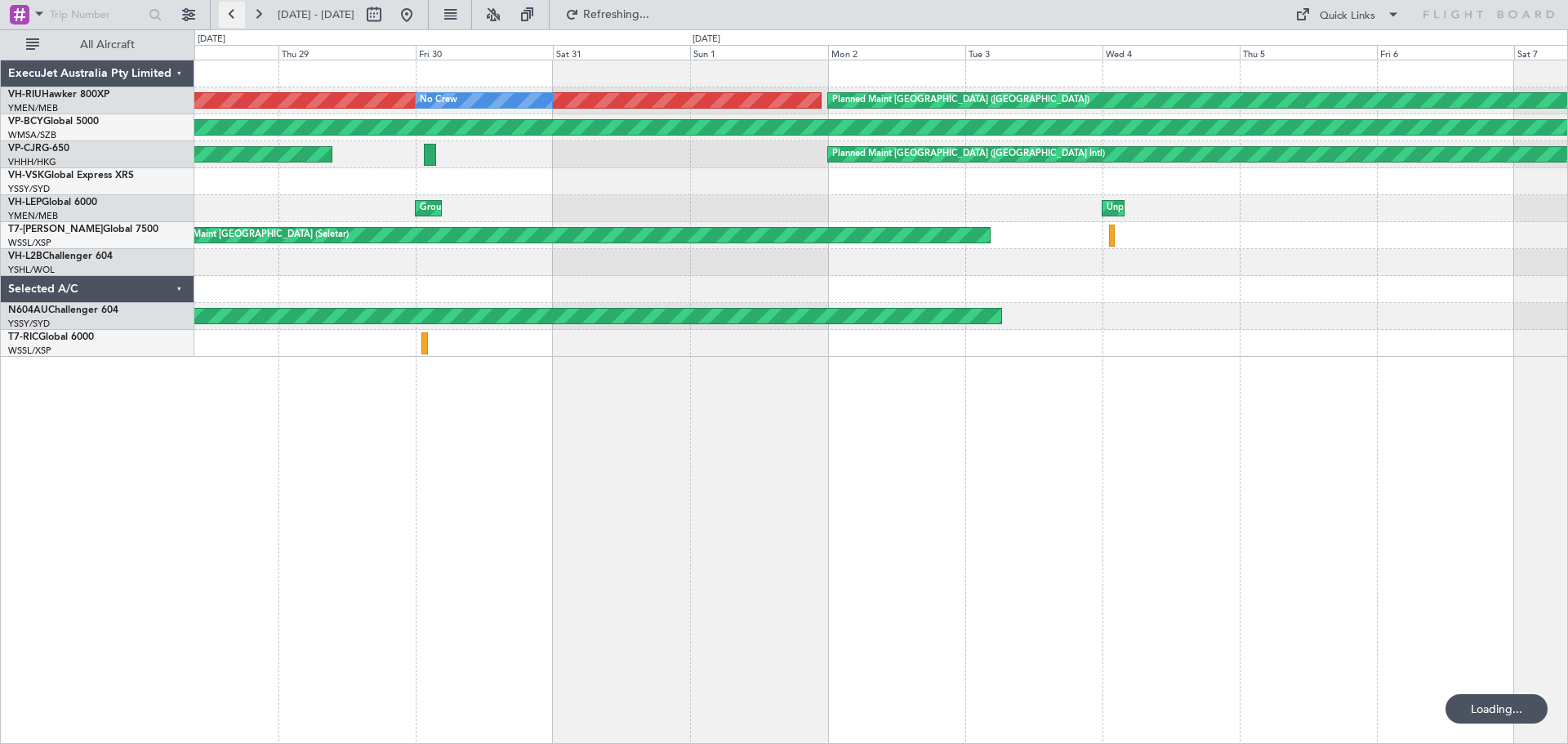
click at [225, 18] on button at bounding box center [232, 15] width 26 height 26
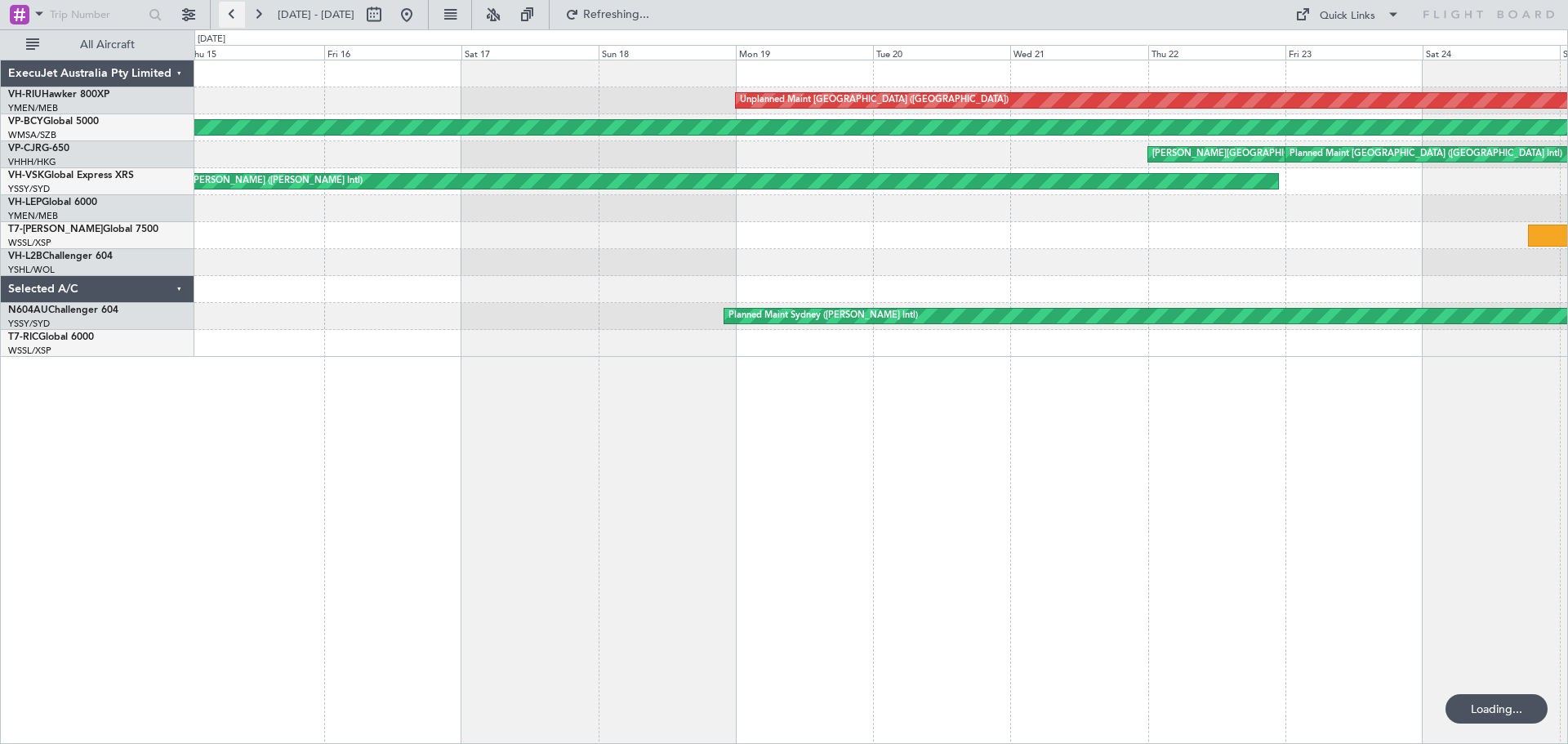
click at [225, 18] on button at bounding box center [232, 15] width 26 height 26
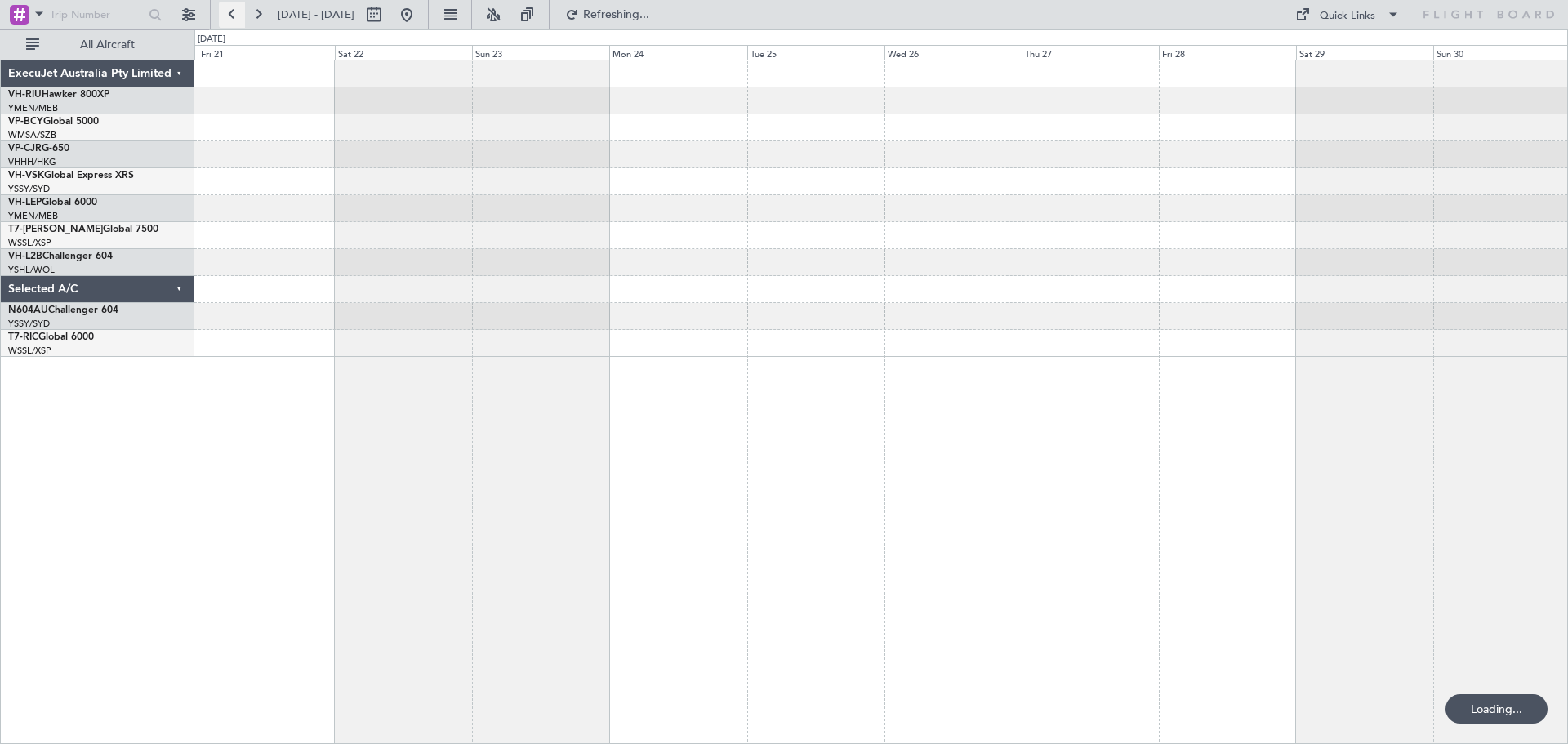
click at [225, 18] on button at bounding box center [232, 15] width 26 height 26
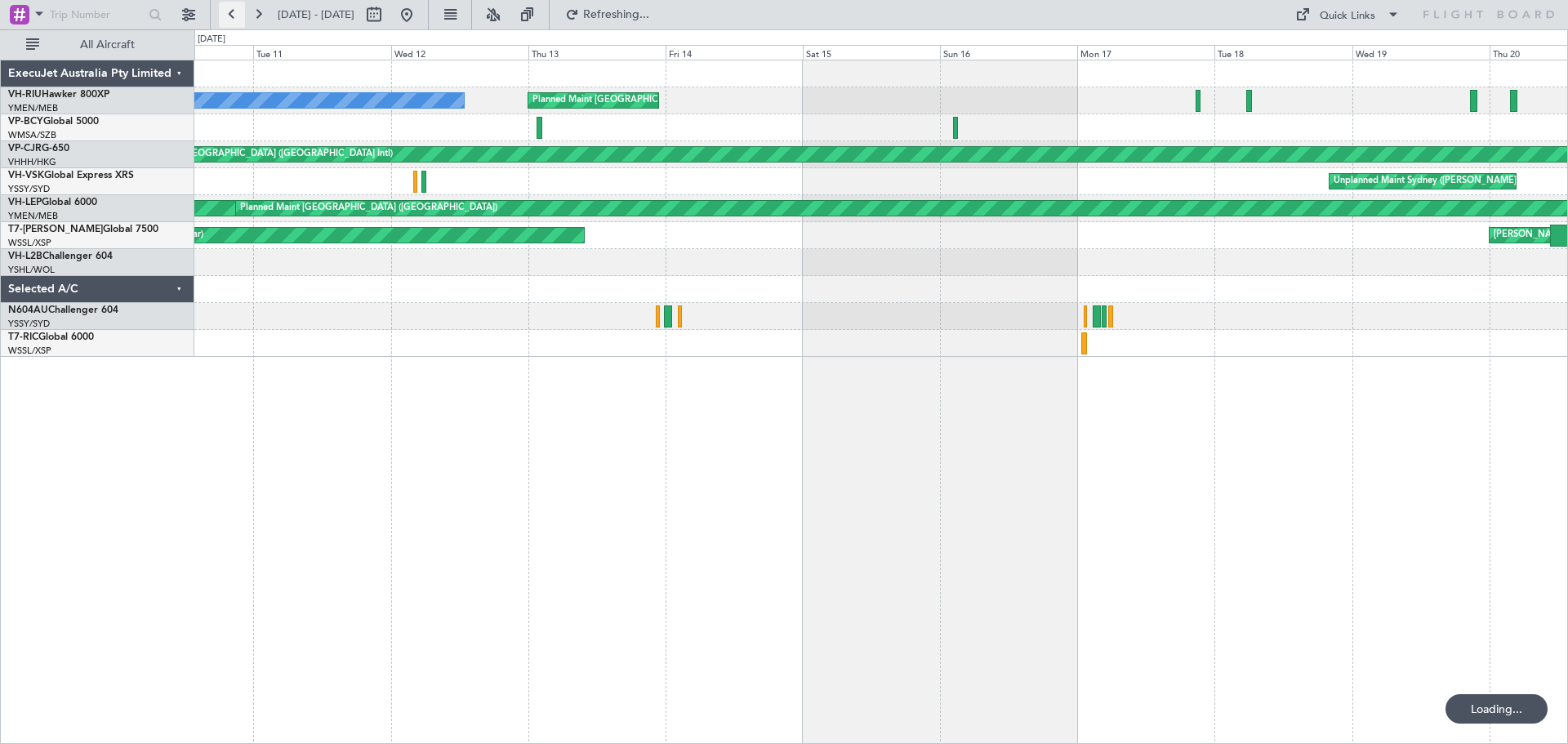
click at [225, 18] on button at bounding box center [232, 15] width 26 height 26
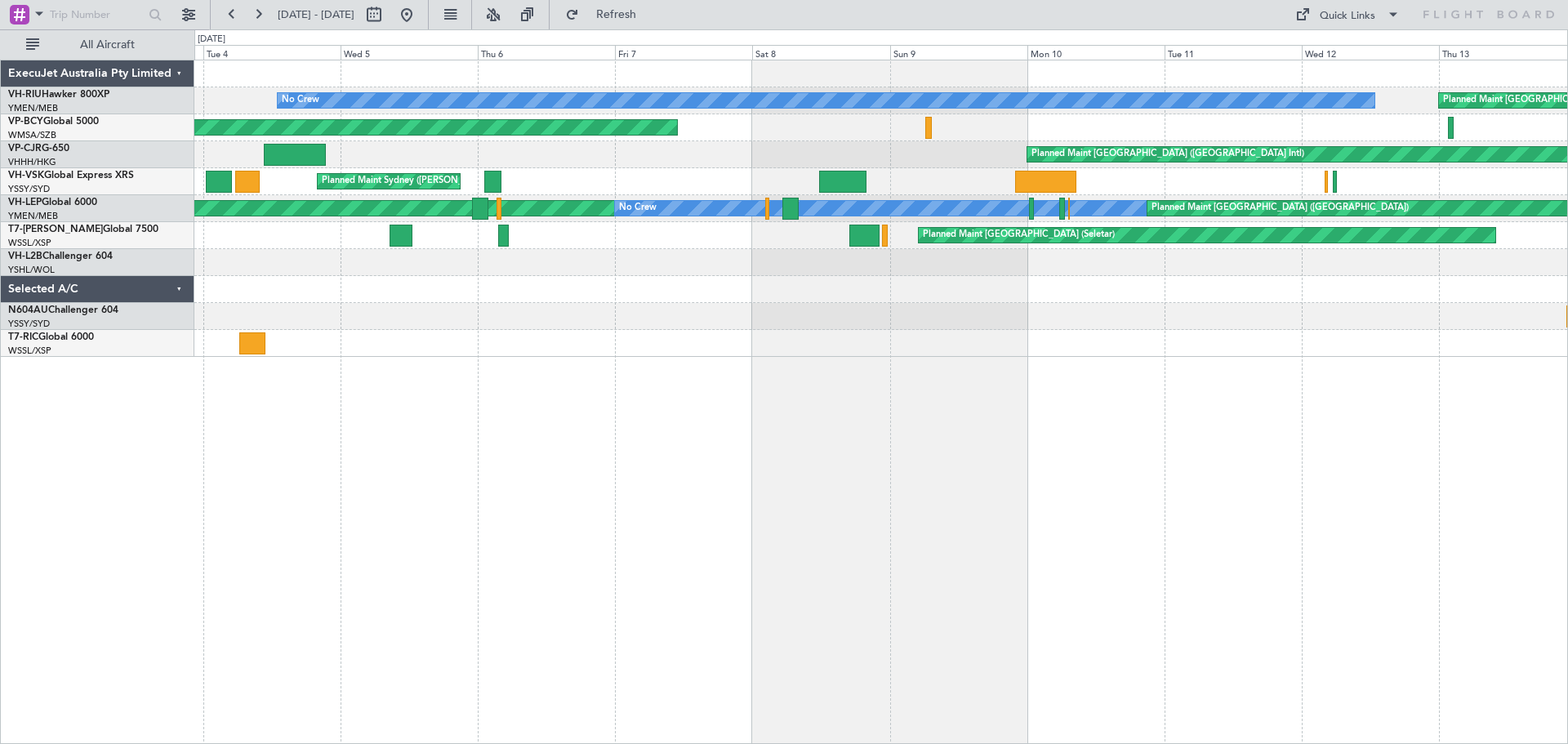
click at [901, 431] on div "No Crew Planned Maint [GEOGRAPHIC_DATA] ([GEOGRAPHIC_DATA]) Planned Maint [GEOG…" at bounding box center [880, 402] width 1373 height 685
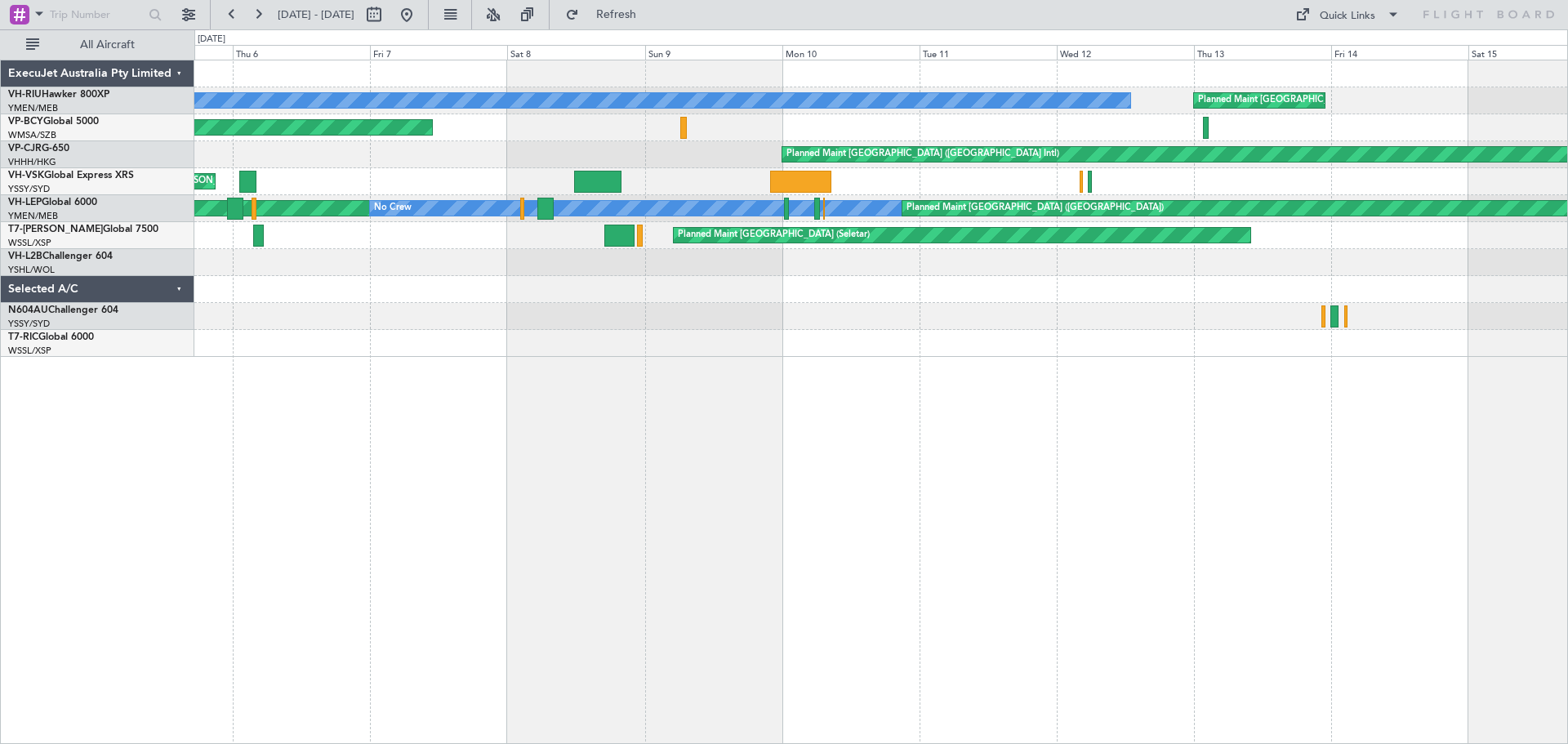
click at [1215, 337] on div "No Crew Planned Maint [GEOGRAPHIC_DATA] ([GEOGRAPHIC_DATA]) Planned Maint [GEOG…" at bounding box center [880, 402] width 1373 height 685
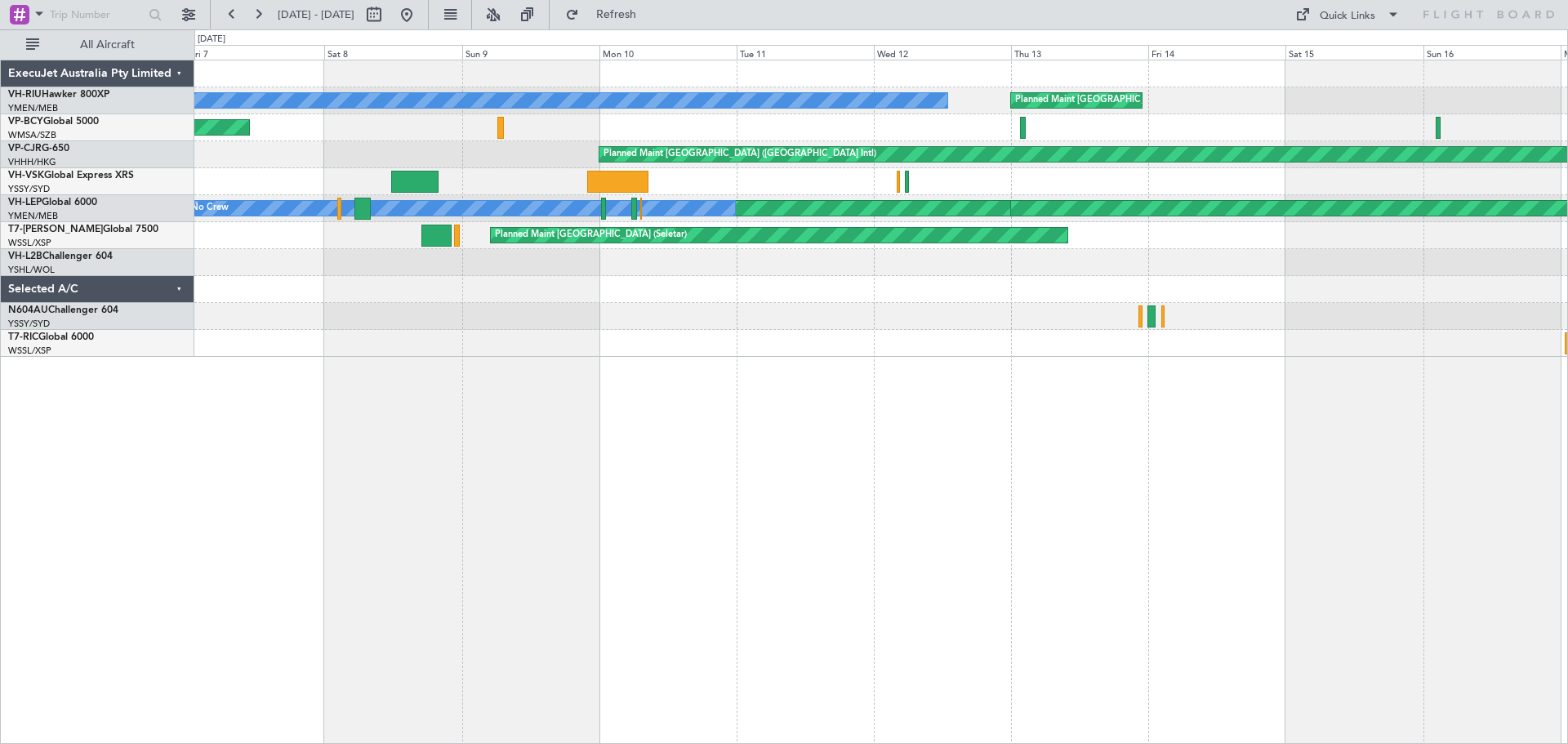
click at [702, 389] on div "Planned Maint [GEOGRAPHIC_DATA] ([GEOGRAPHIC_DATA]) No Crew Planned Maint [GEOG…" at bounding box center [880, 402] width 1373 height 685
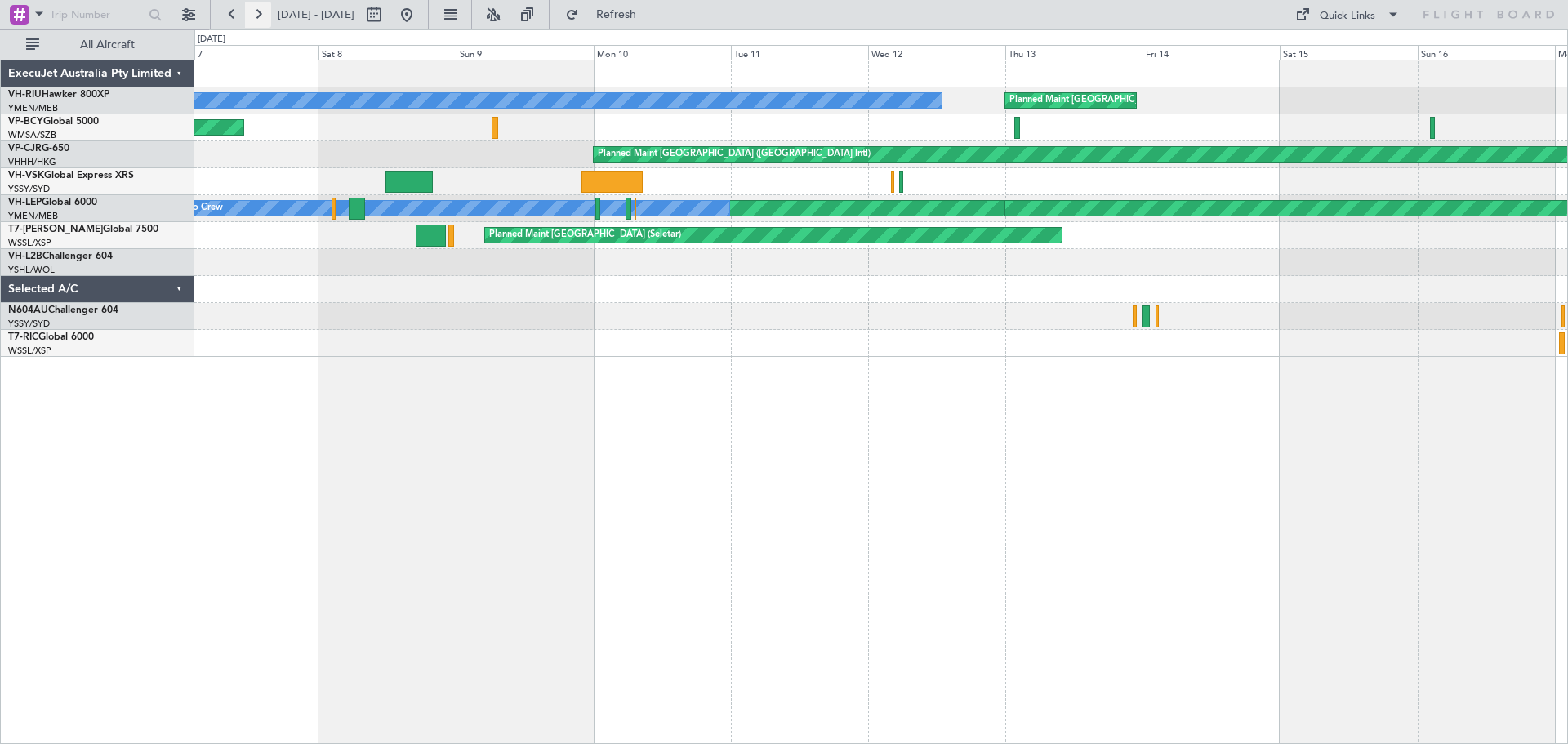
click at [256, 22] on button at bounding box center [258, 15] width 26 height 26
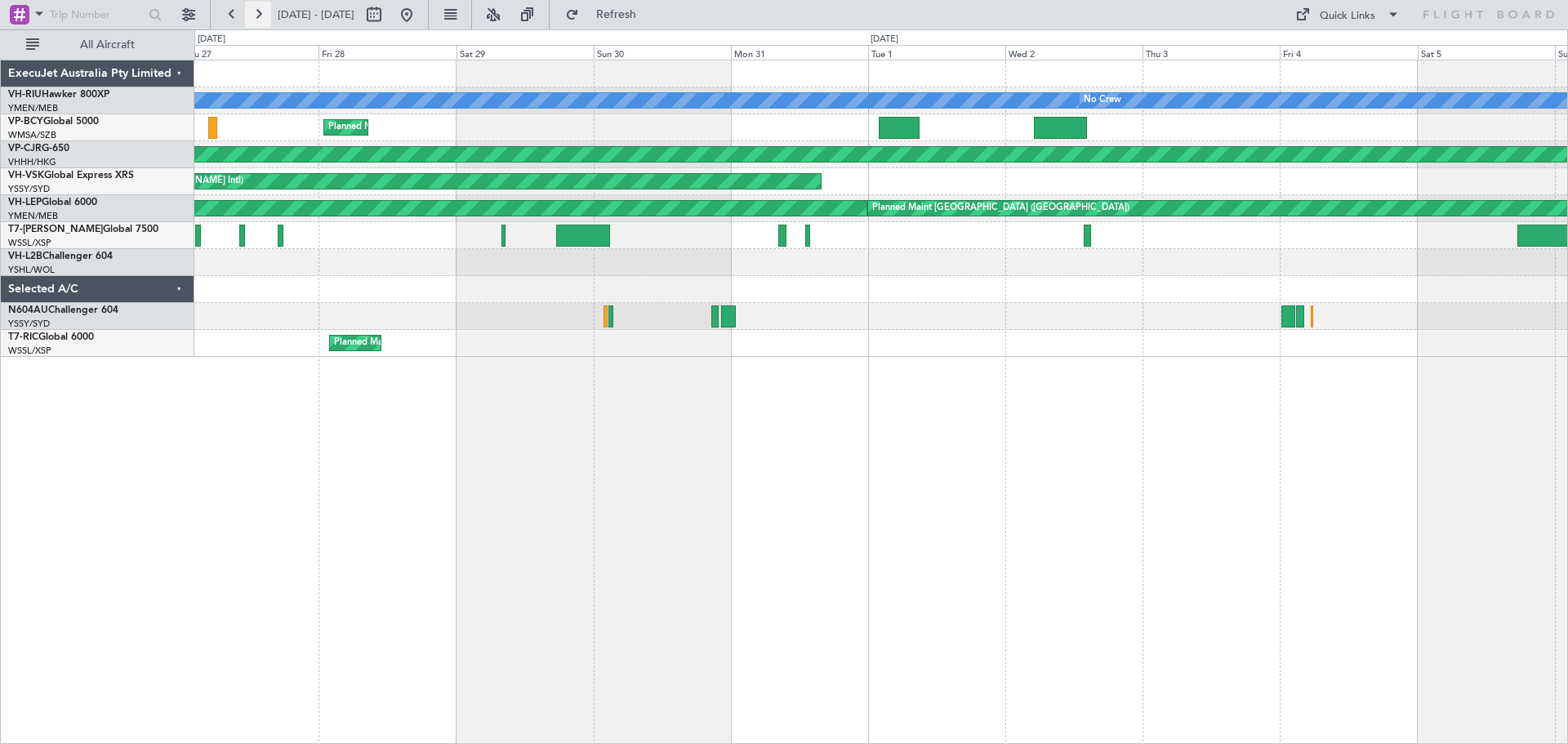
click at [256, 22] on button at bounding box center [258, 15] width 26 height 26
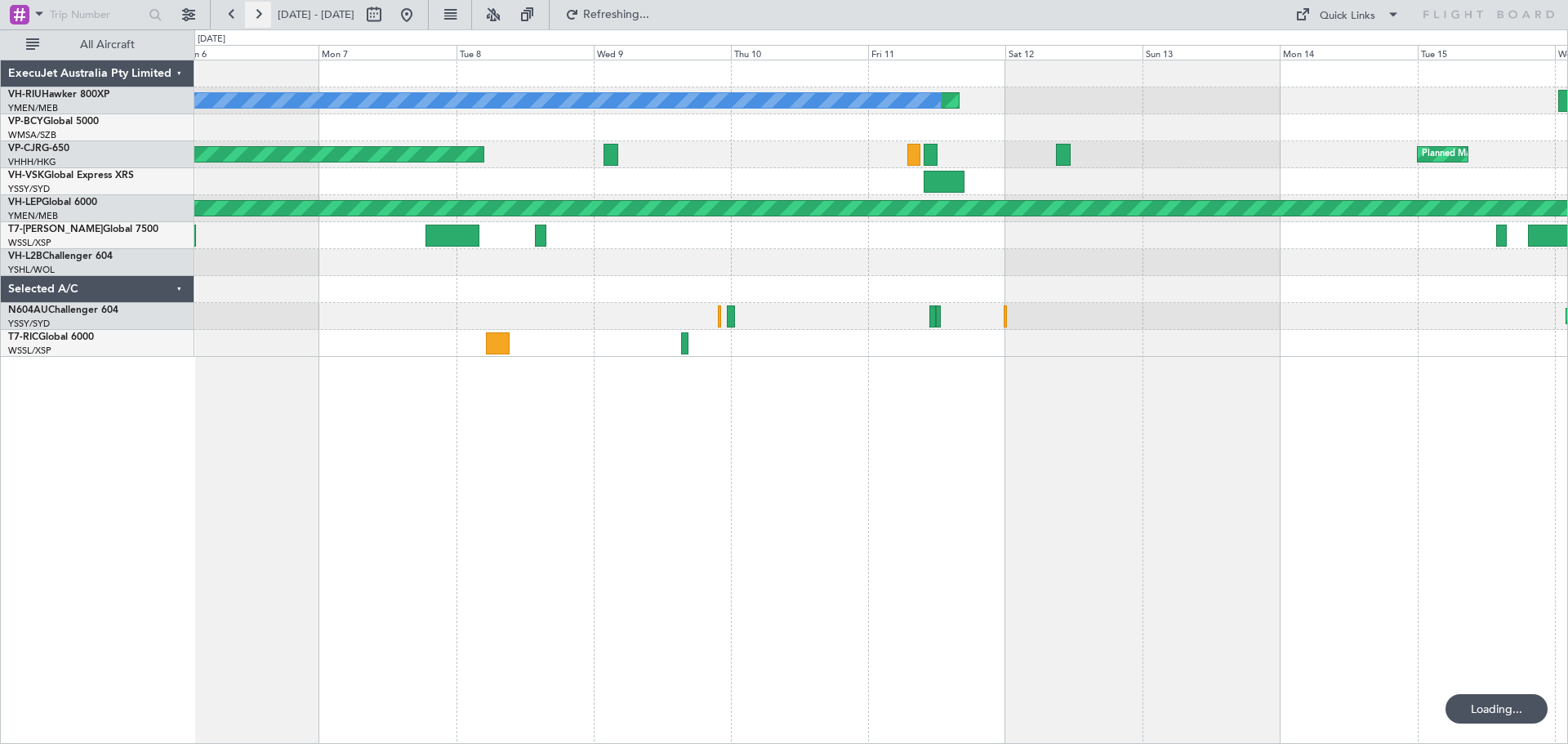
click at [256, 22] on button at bounding box center [258, 15] width 26 height 26
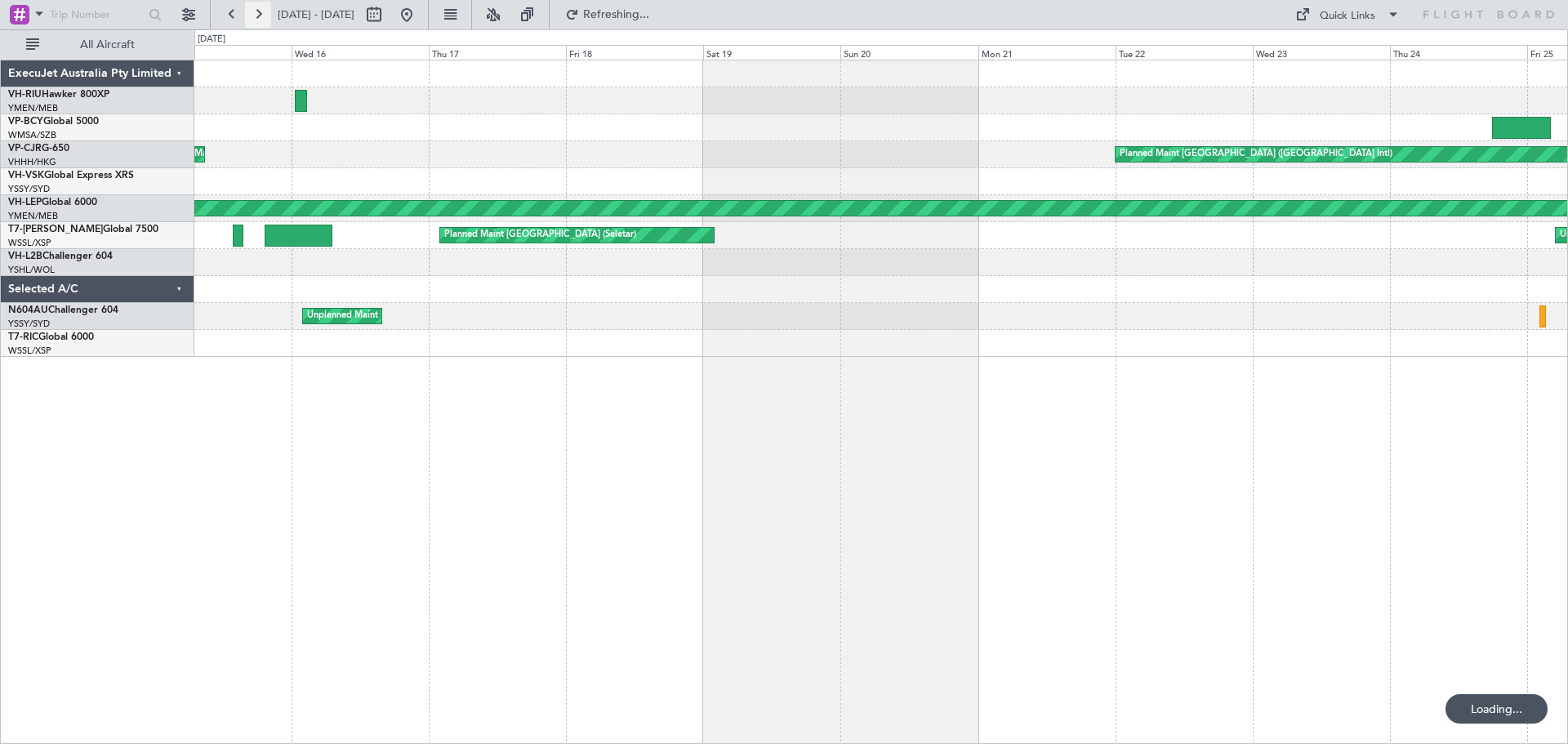
click at [257, 22] on button at bounding box center [258, 15] width 26 height 26
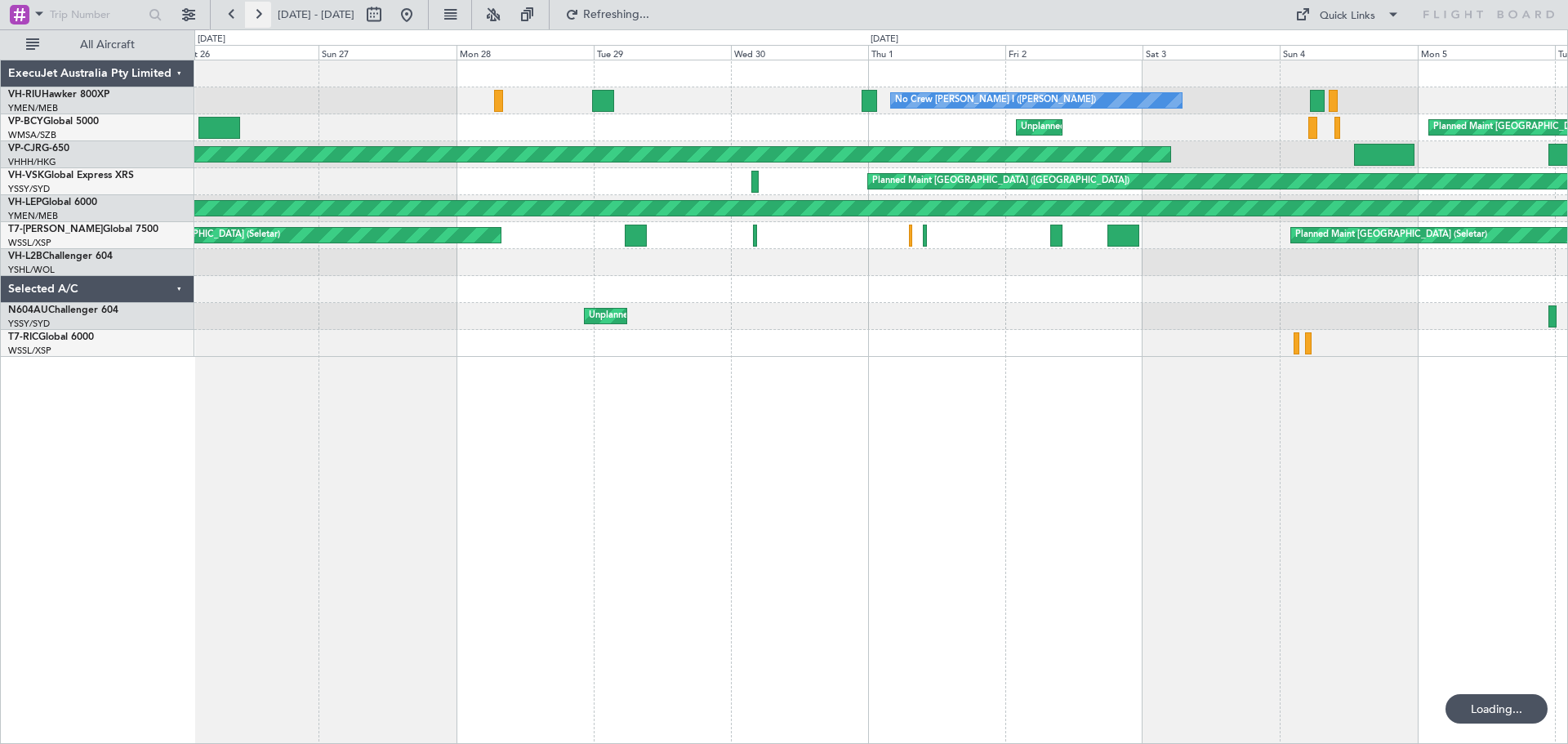
click at [261, 23] on button at bounding box center [258, 15] width 26 height 26
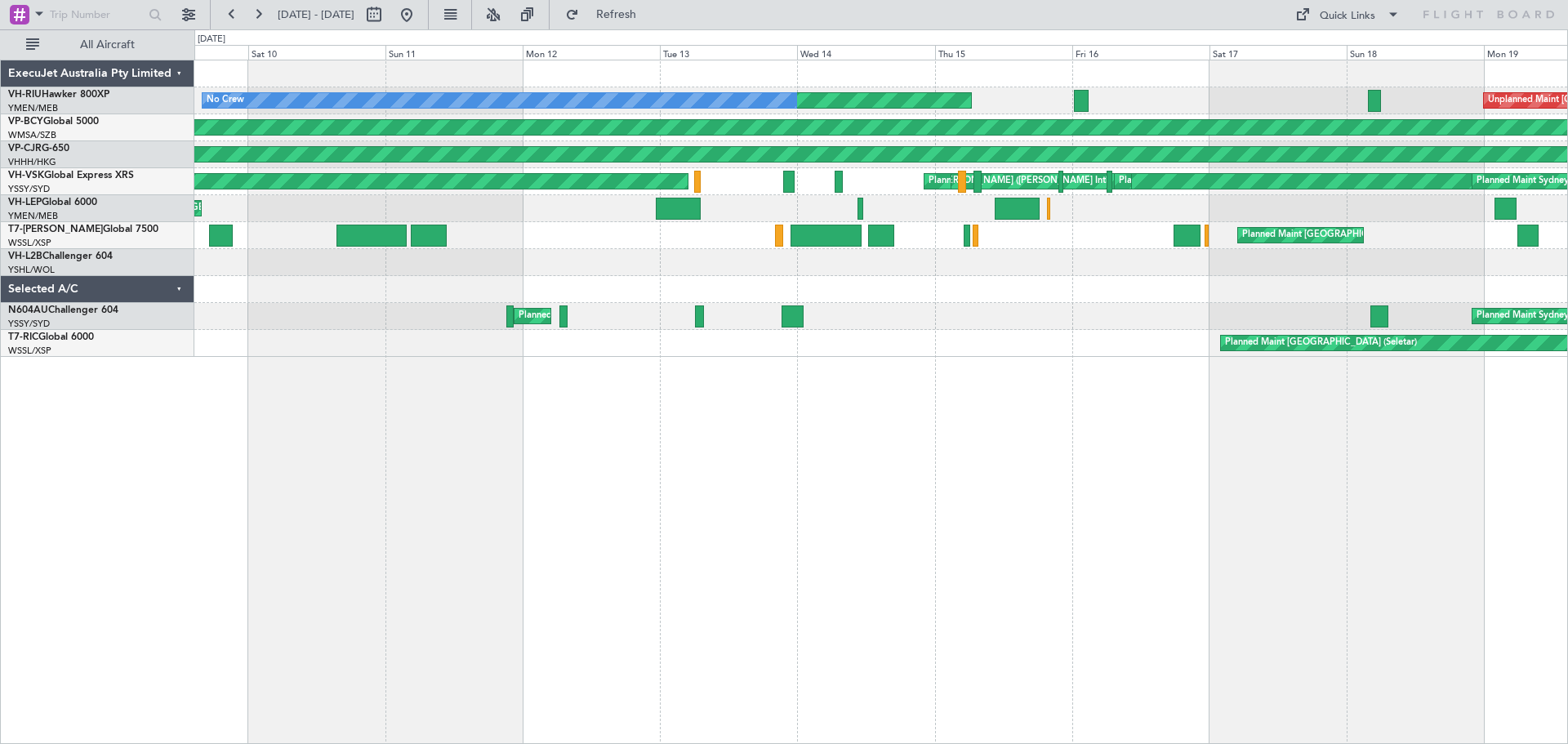
click at [622, 509] on div "Planned Maint [GEOGRAPHIC_DATA] ([GEOGRAPHIC_DATA]) No Crew Unplanned Maint [GE…" at bounding box center [880, 402] width 1373 height 685
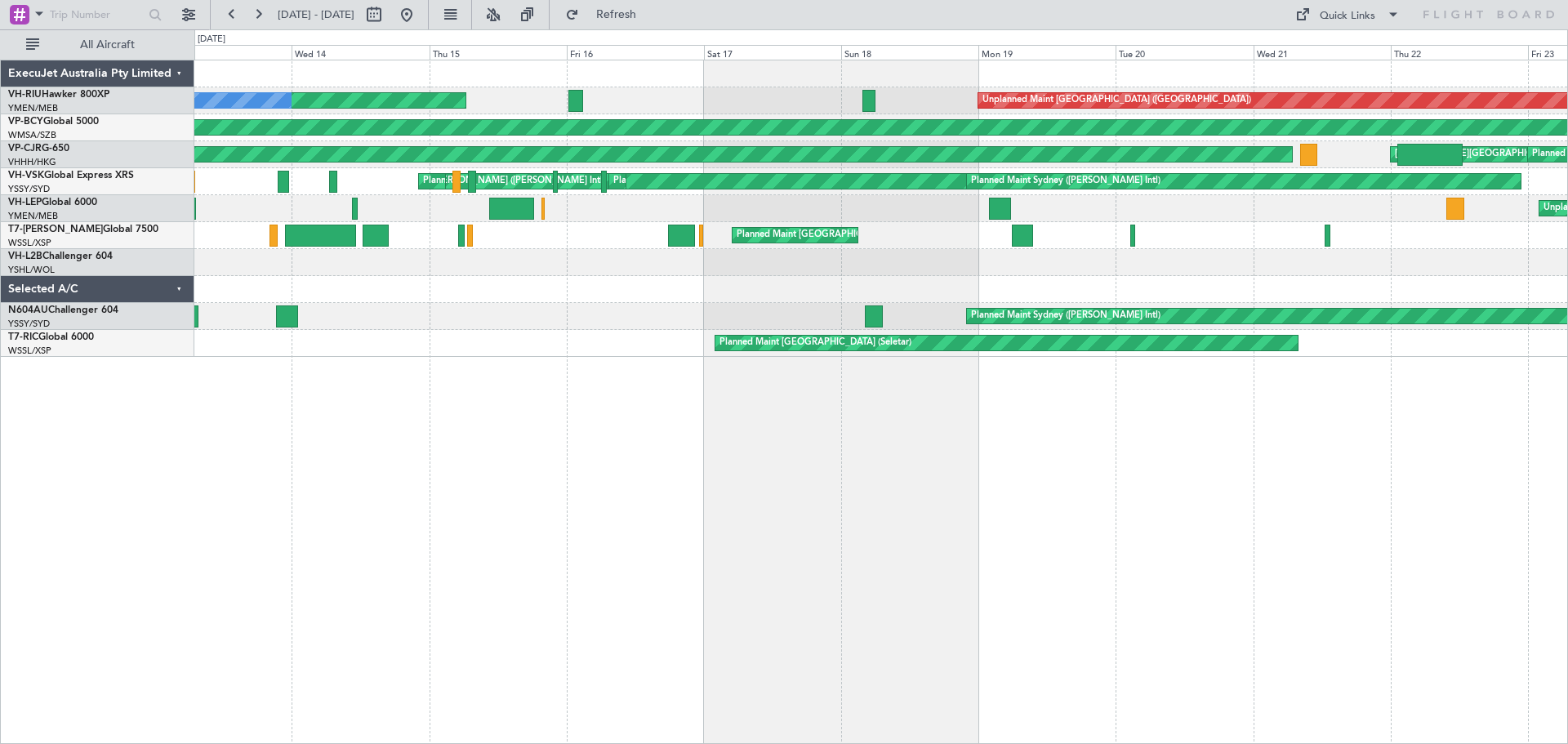
click at [589, 507] on div "Planned Maint [GEOGRAPHIC_DATA] ([GEOGRAPHIC_DATA]) Unplanned Maint [GEOGRAPHIC…" at bounding box center [880, 402] width 1373 height 685
click at [261, 15] on button at bounding box center [258, 15] width 26 height 26
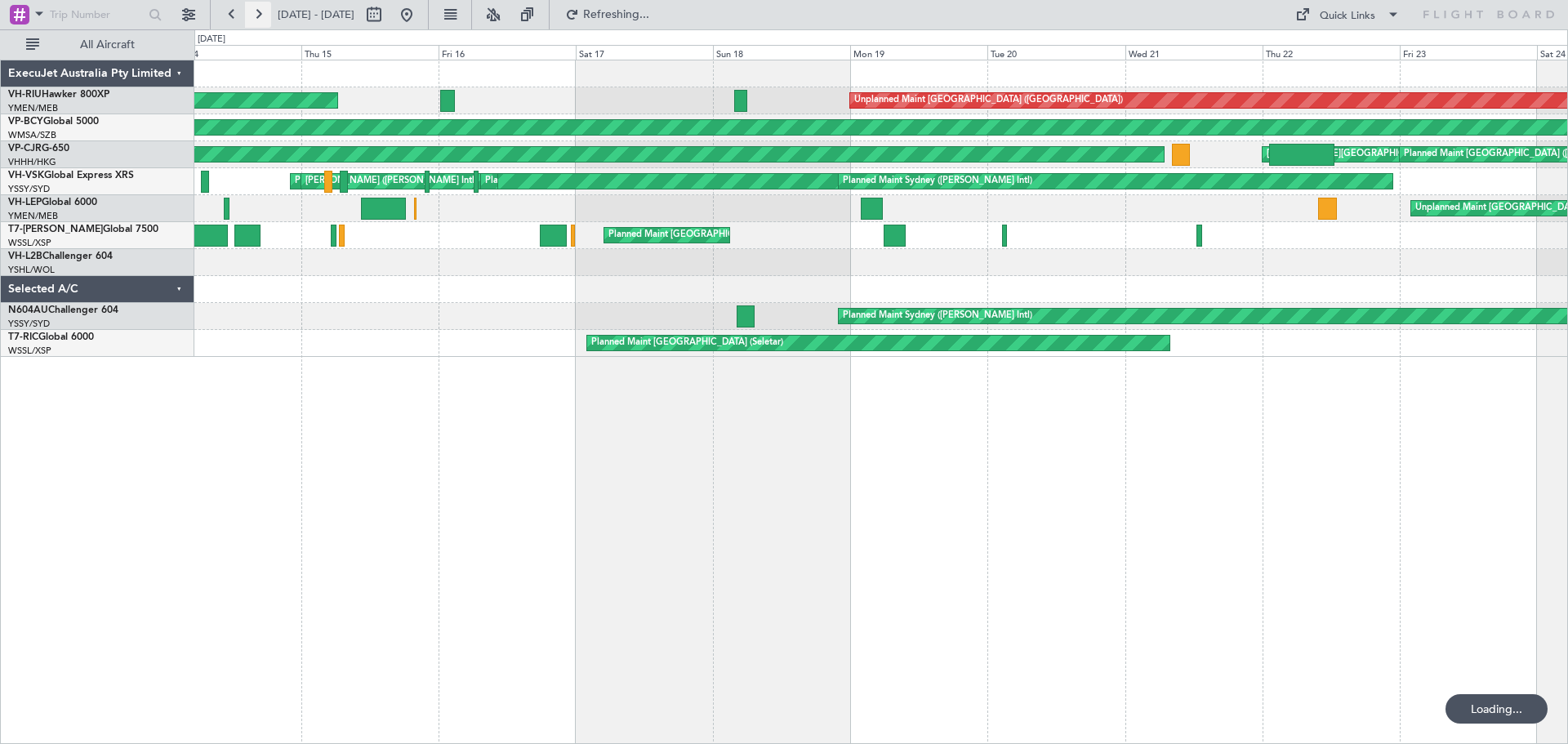
click at [261, 15] on button at bounding box center [258, 15] width 26 height 26
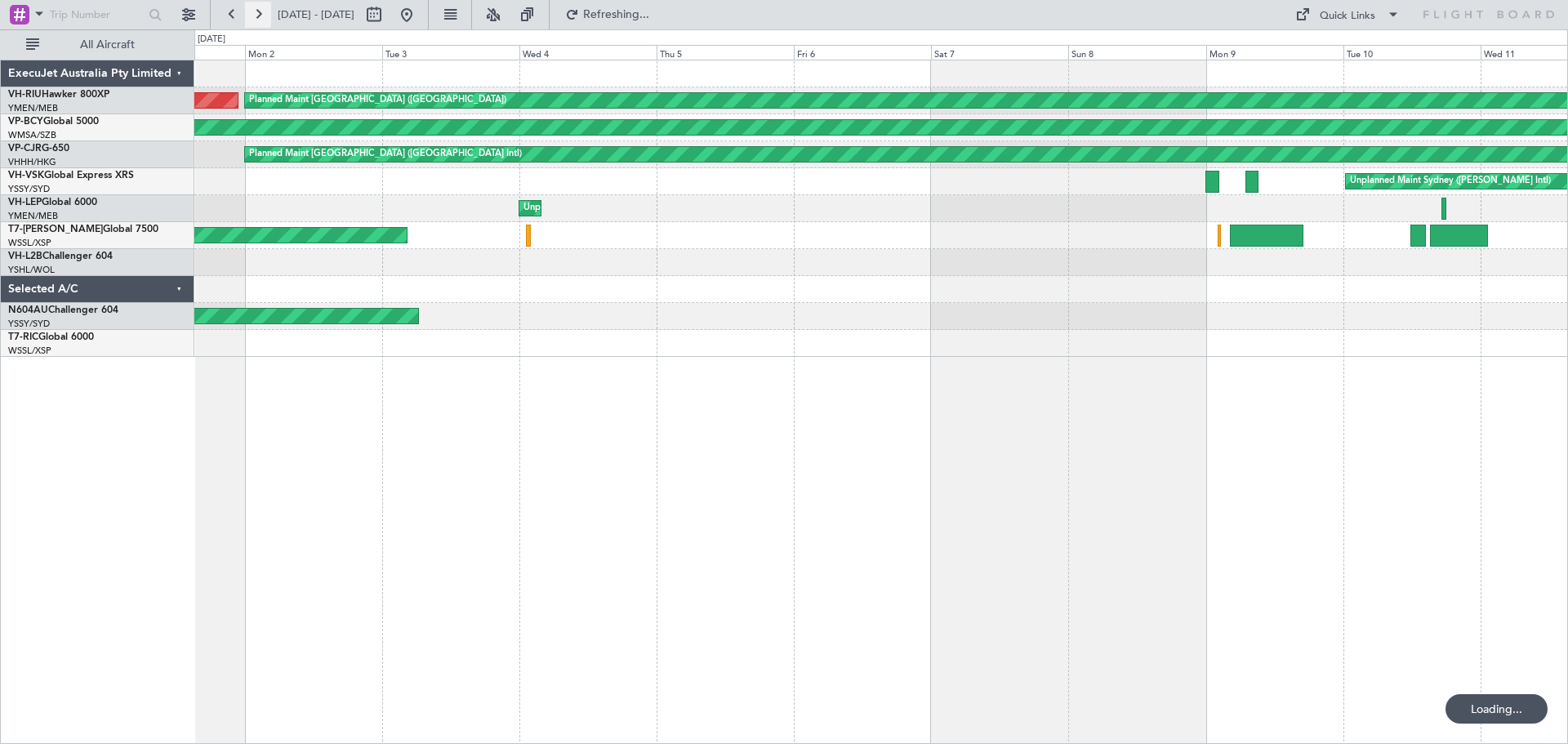
click at [260, 14] on button at bounding box center [258, 15] width 26 height 26
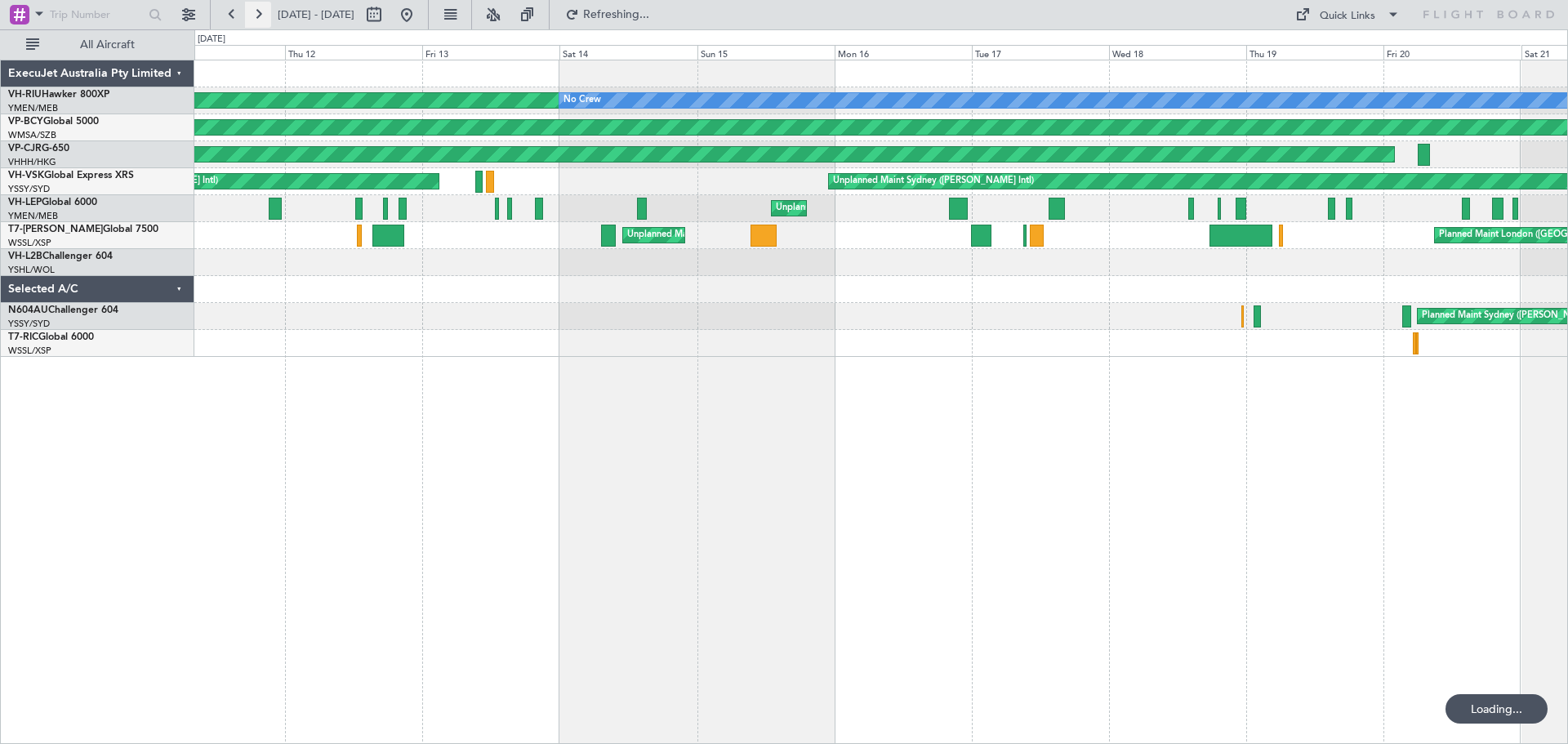
click at [259, 11] on button at bounding box center [258, 15] width 26 height 26
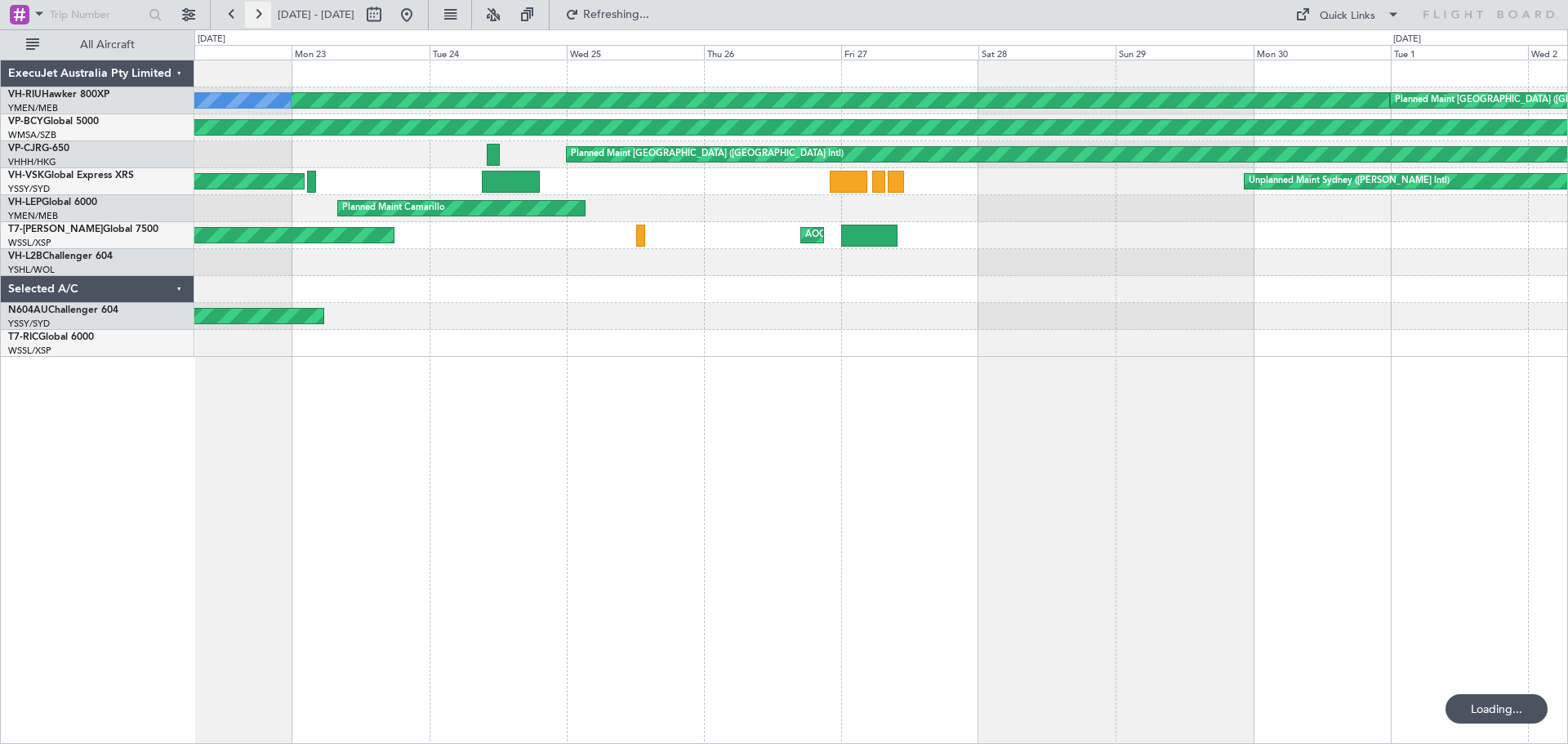
click at [259, 12] on button at bounding box center [258, 15] width 26 height 26
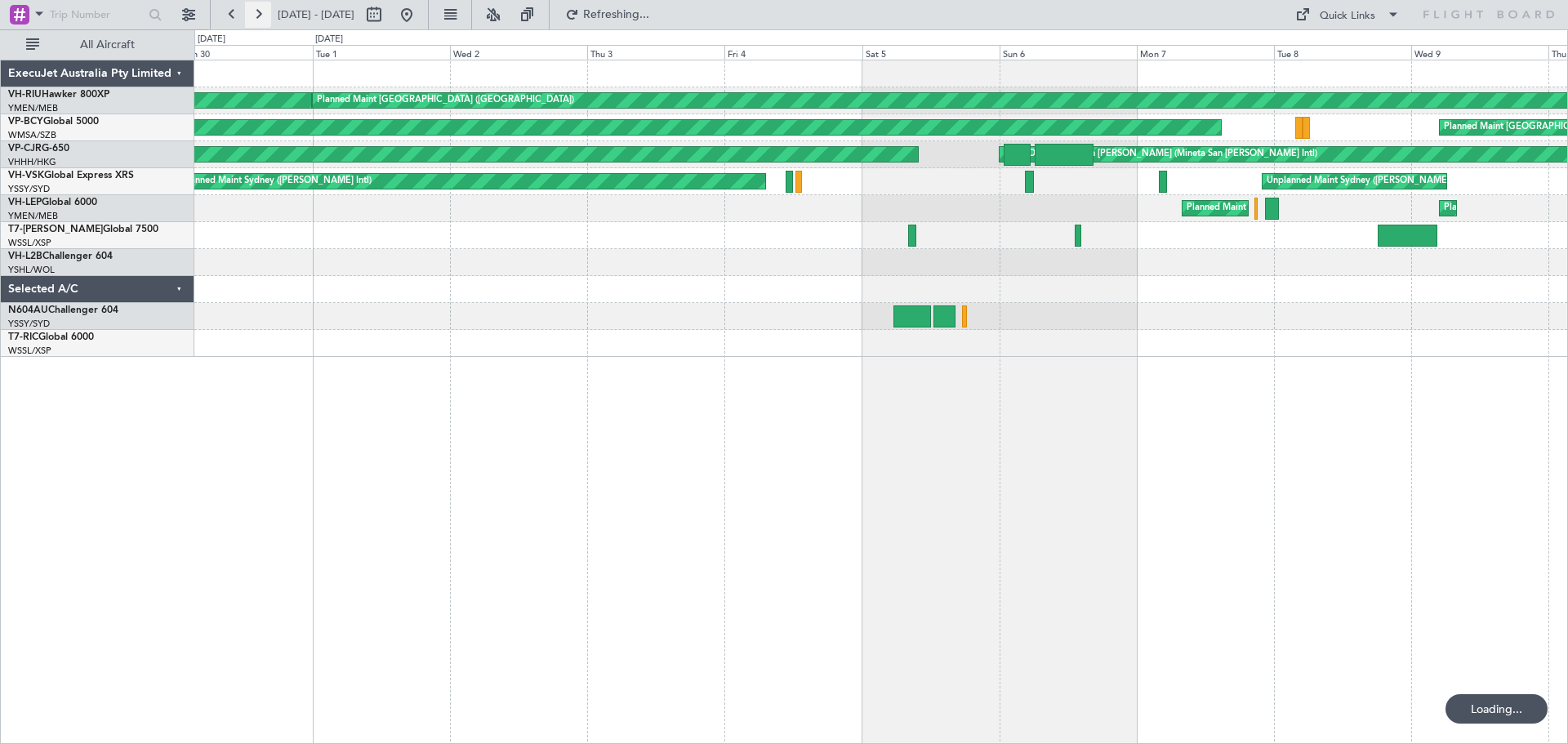
click at [259, 12] on button at bounding box center [258, 15] width 26 height 26
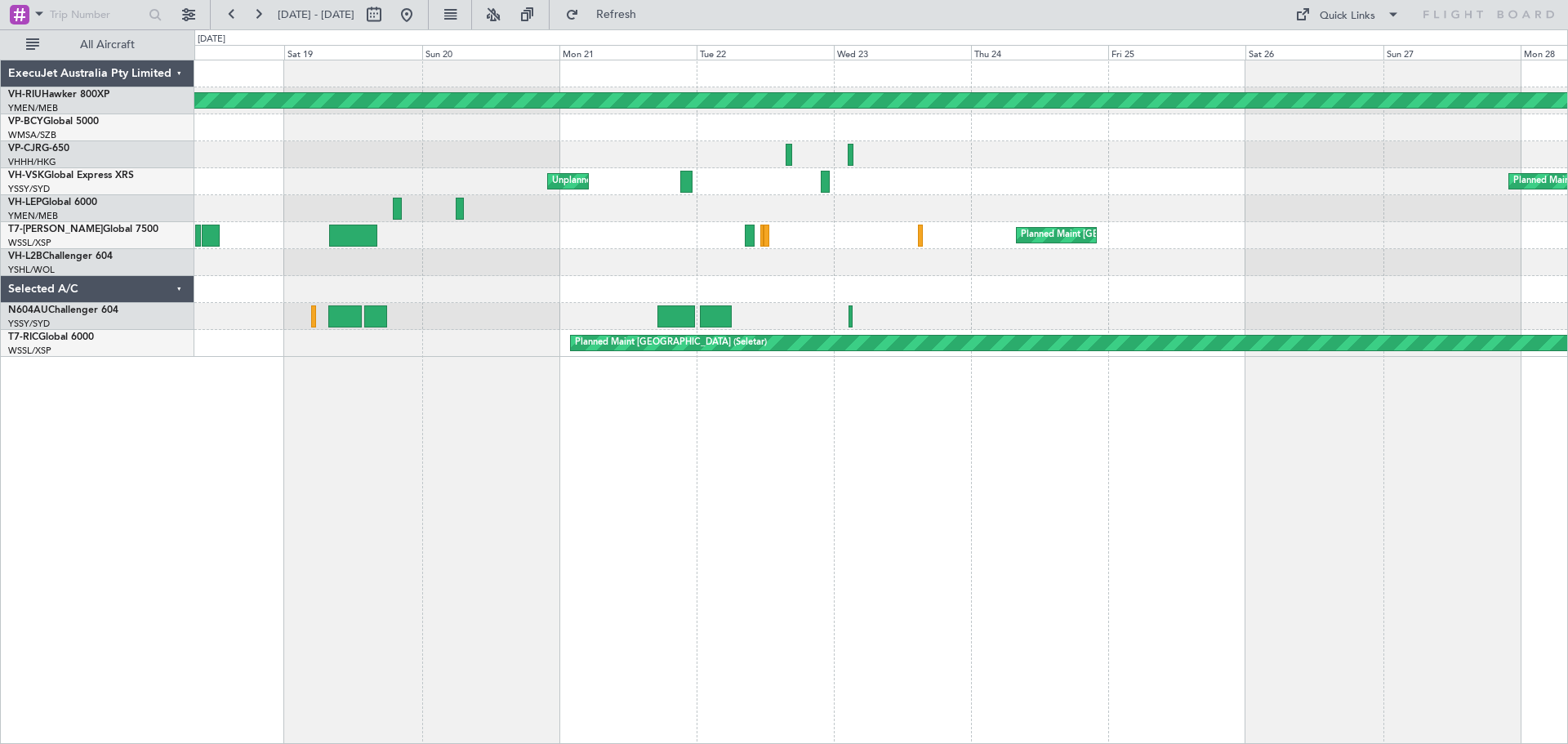
click at [731, 462] on div "Planned Maint [GEOGRAPHIC_DATA] ([GEOGRAPHIC_DATA]) [GEOGRAPHIC_DATA][PERSON_NA…" at bounding box center [880, 402] width 1373 height 685
